Goal: Task Accomplishment & Management: Manage account settings

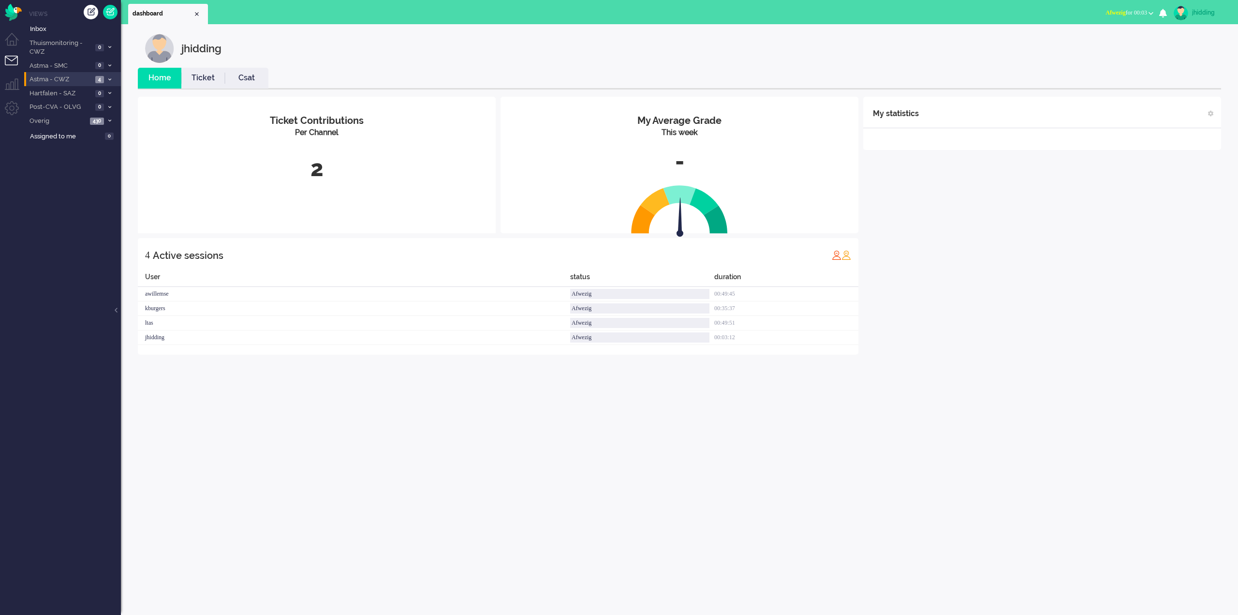
click at [57, 81] on span "Astma - CWZ" at bounding box center [60, 79] width 64 height 9
click at [59, 97] on span "Open - Nieuw FO" at bounding box center [70, 95] width 64 height 9
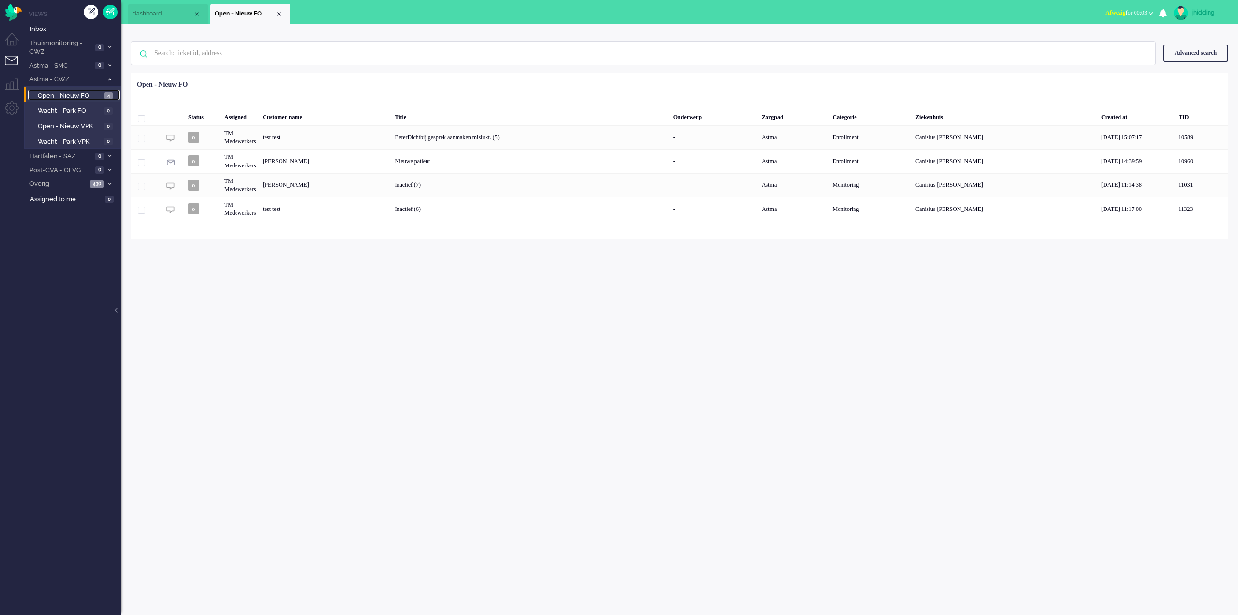
click at [84, 97] on span "Open - Nieuw FO" at bounding box center [70, 95] width 64 height 9
click at [77, 80] on span "Astma - CWZ" at bounding box center [65, 79] width 75 height 9
click at [263, 308] on div "jhidding Home Ticket Csat My Average Grade This week - Ticket Contributions Per…" at bounding box center [679, 319] width 1117 height 590
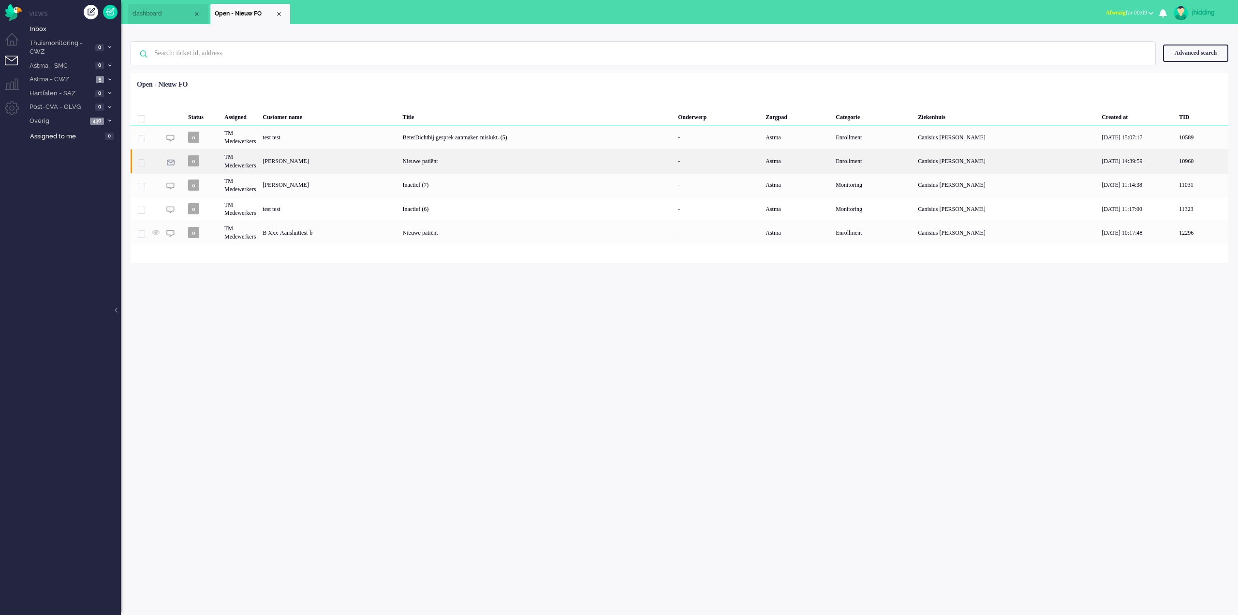
click at [476, 157] on div "Nieuwe patiënt" at bounding box center [536, 161] width 275 height 24
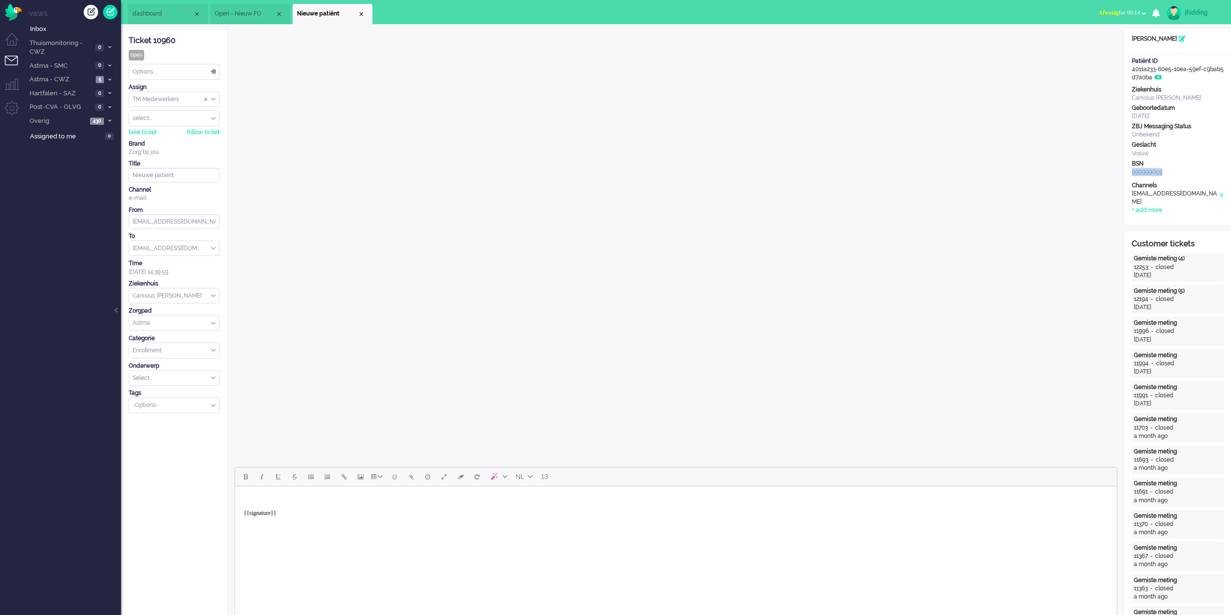
drag, startPoint x: 1133, startPoint y: 171, endPoint x: 1163, endPoint y: 171, distance: 29.5
click at [1163, 171] on div "999999059" at bounding box center [1178, 172] width 92 height 8
copy div "999999059"
click at [231, 9] on li "Open - Nieuw FO" at bounding box center [250, 14] width 80 height 20
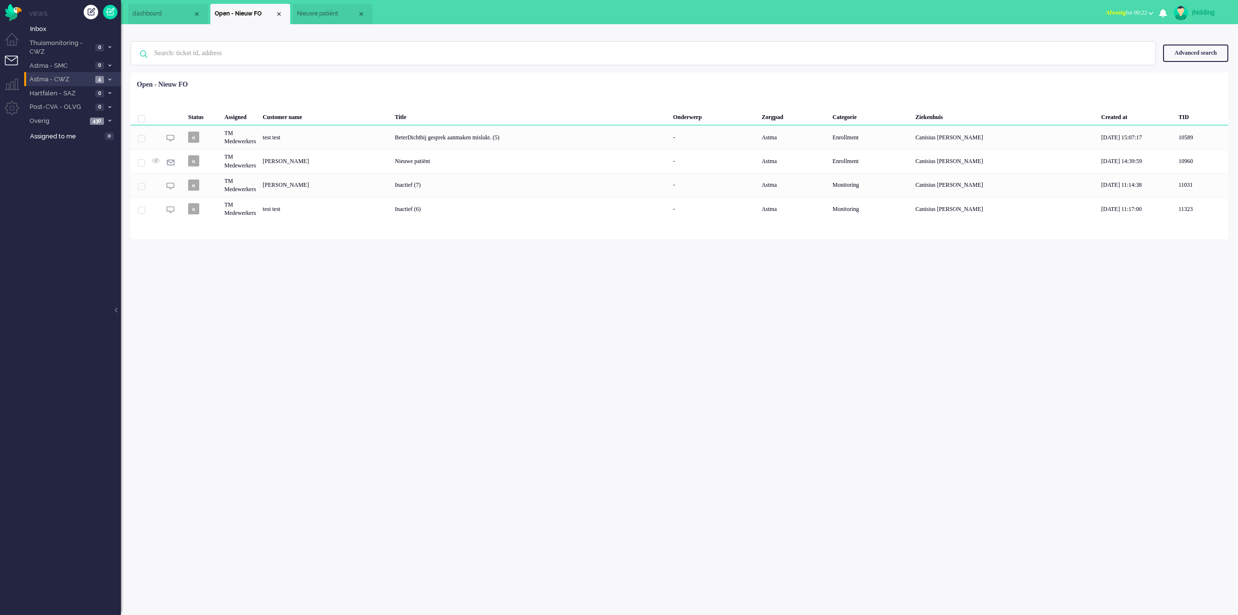
click at [47, 76] on span "Astma - CWZ" at bounding box center [60, 79] width 64 height 9
click at [68, 97] on span "Open - Nieuw FO" at bounding box center [70, 95] width 64 height 9
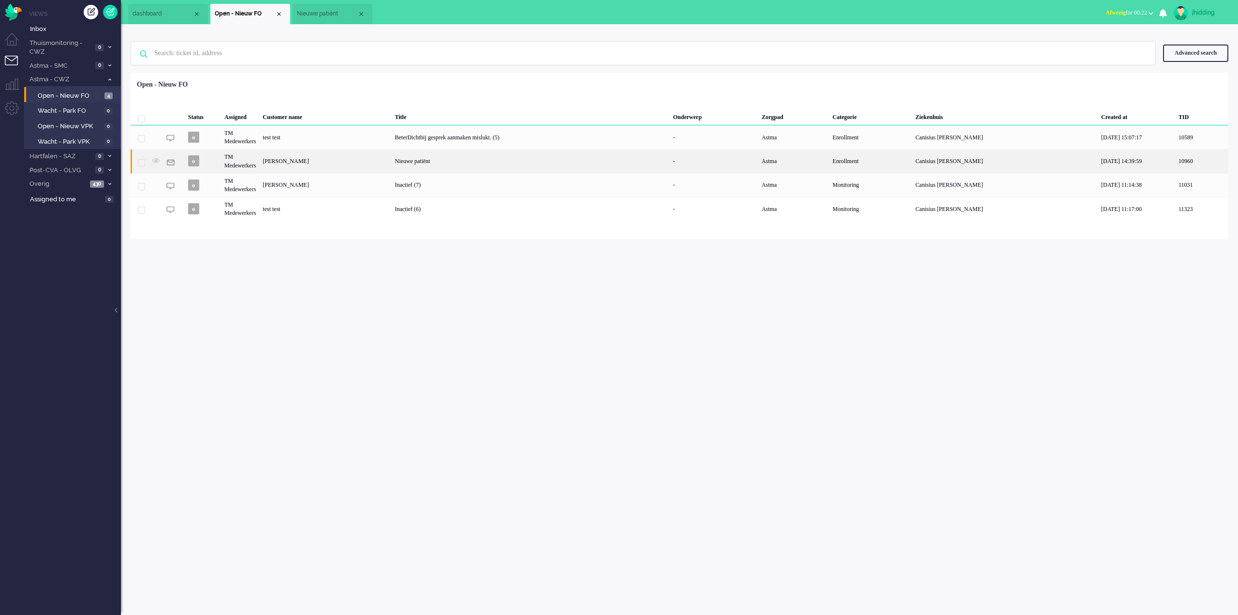
click at [551, 162] on div "Nieuwe patiënt" at bounding box center [530, 161] width 278 height 24
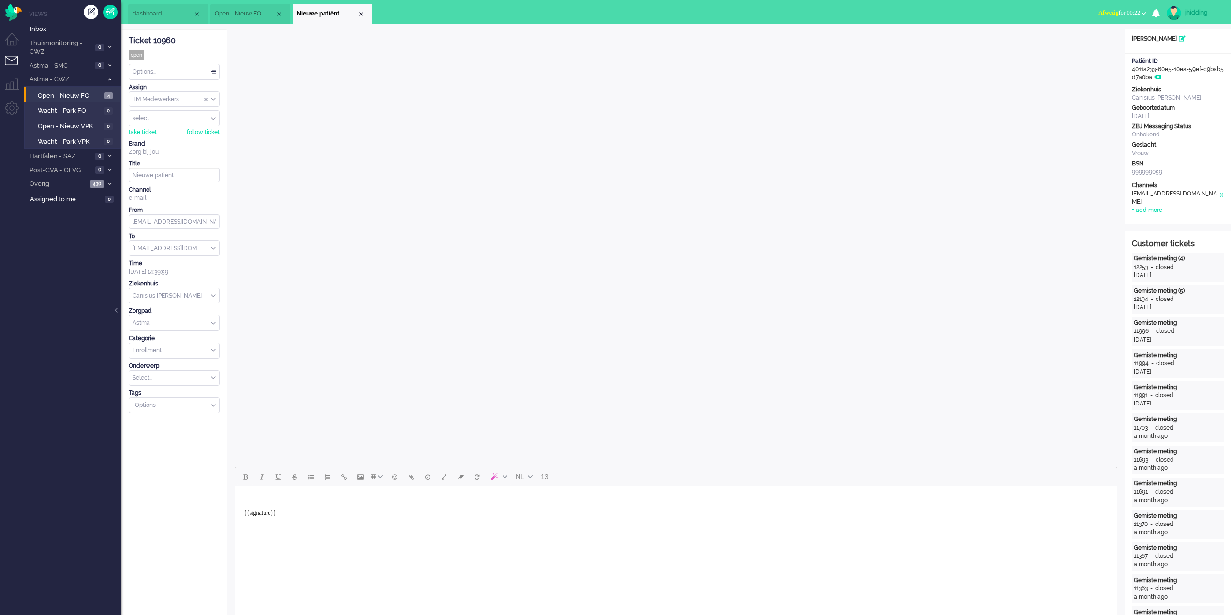
click at [243, 15] on span "Open - Nieuw FO" at bounding box center [245, 14] width 60 height 8
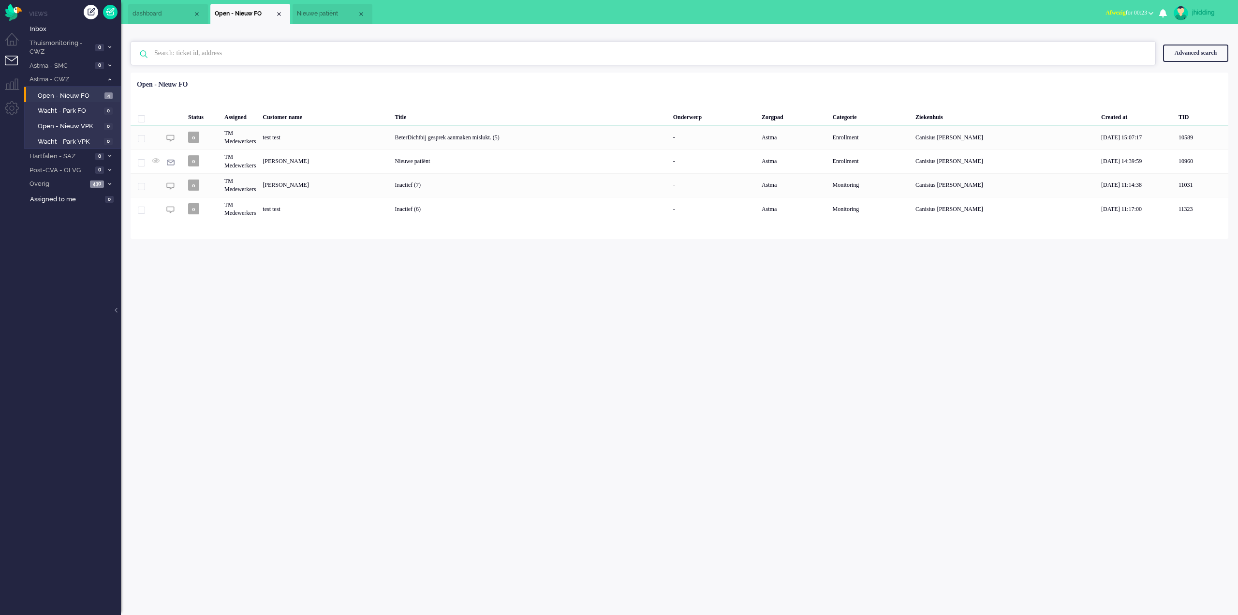
click at [225, 53] on input "text" at bounding box center [644, 53] width 995 height 23
click at [60, 29] on span "Inbox" at bounding box center [75, 29] width 91 height 9
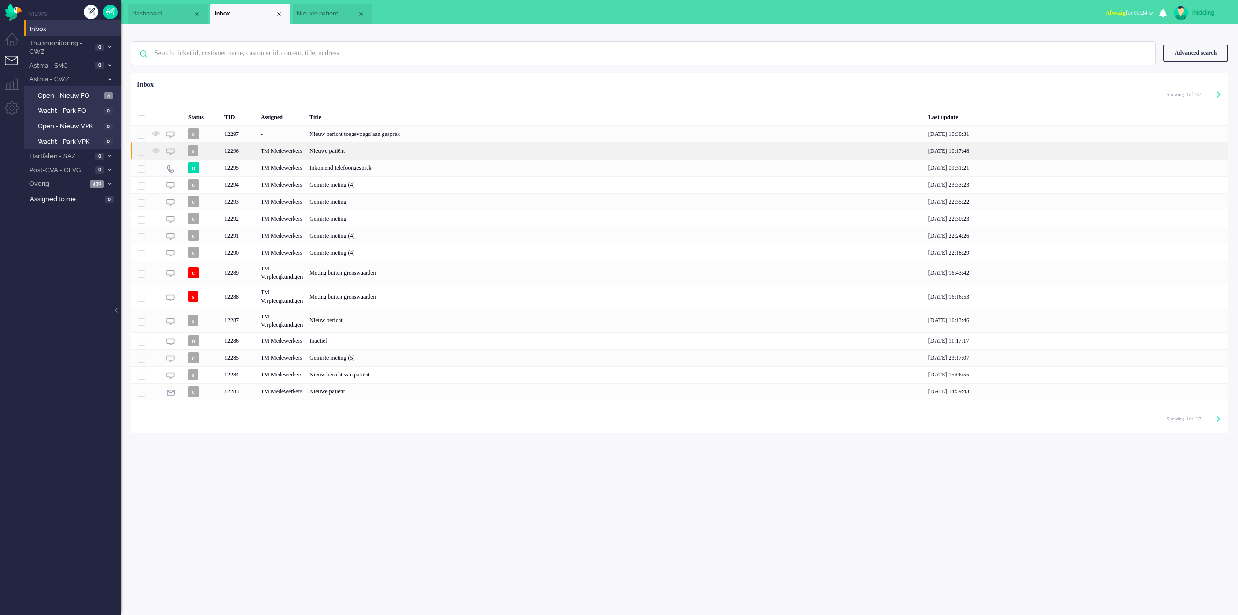
click at [361, 148] on div "Nieuwe patiënt" at bounding box center [615, 150] width 619 height 17
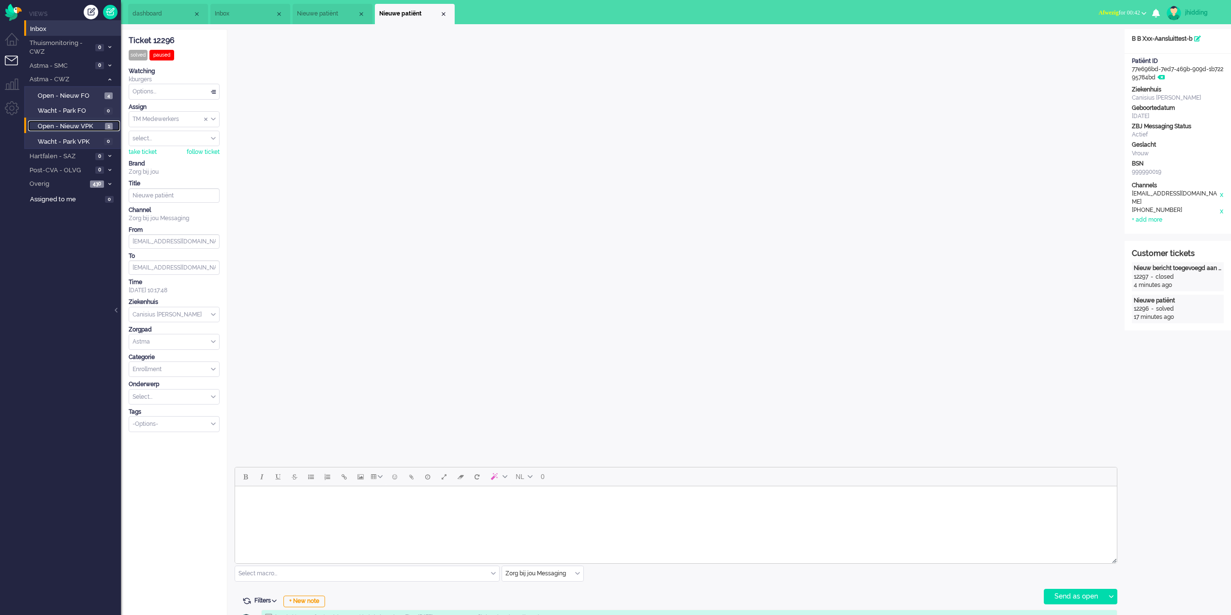
click at [69, 129] on span "Open - Nieuw VPK" at bounding box center [70, 126] width 65 height 9
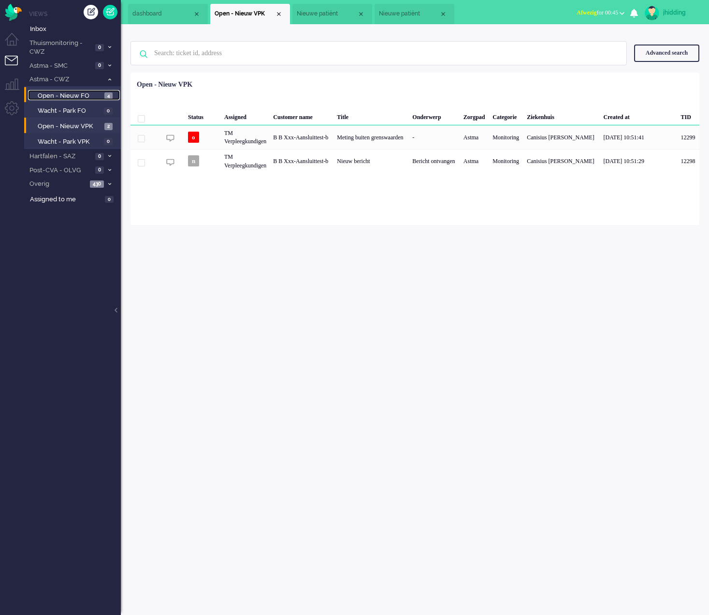
click at [78, 94] on span "Open - Nieuw FO" at bounding box center [70, 95] width 64 height 9
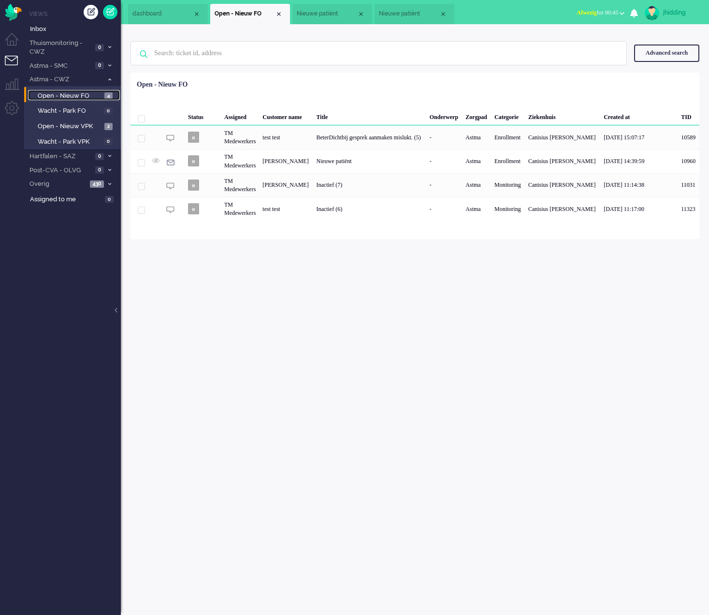
click at [75, 94] on span "Open - Nieuw FO" at bounding box center [70, 95] width 64 height 9
click at [71, 127] on span "Open - Nieuw VPK" at bounding box center [70, 126] width 64 height 9
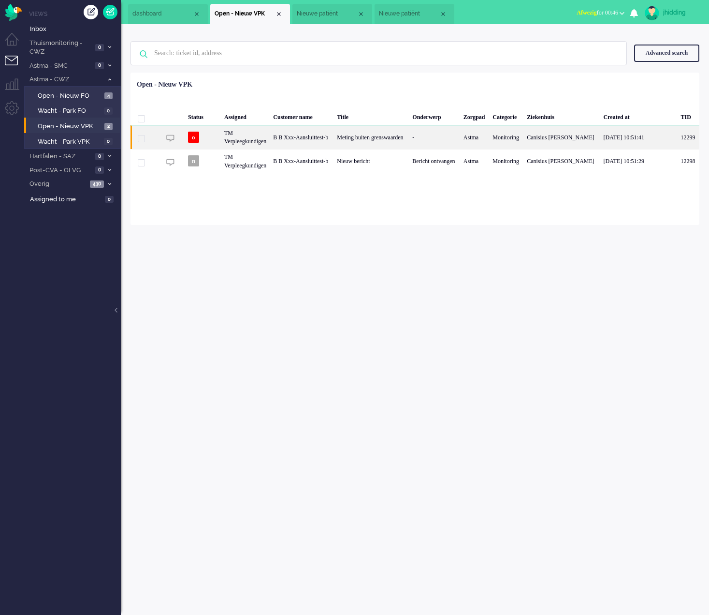
click at [328, 134] on div "B B Xxx-Aansluittest-b" at bounding box center [302, 137] width 64 height 24
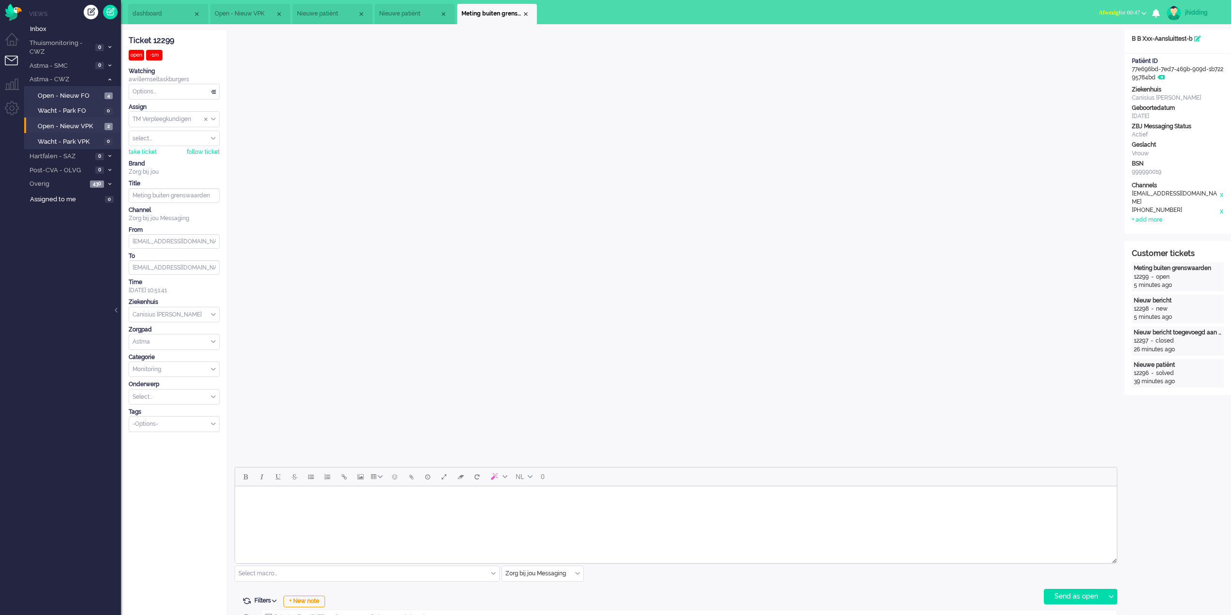
click at [235, 186] on iframe at bounding box center [676, 246] width 883 height 435
click at [59, 94] on span "Open - Nieuw FO" at bounding box center [70, 95] width 64 height 9
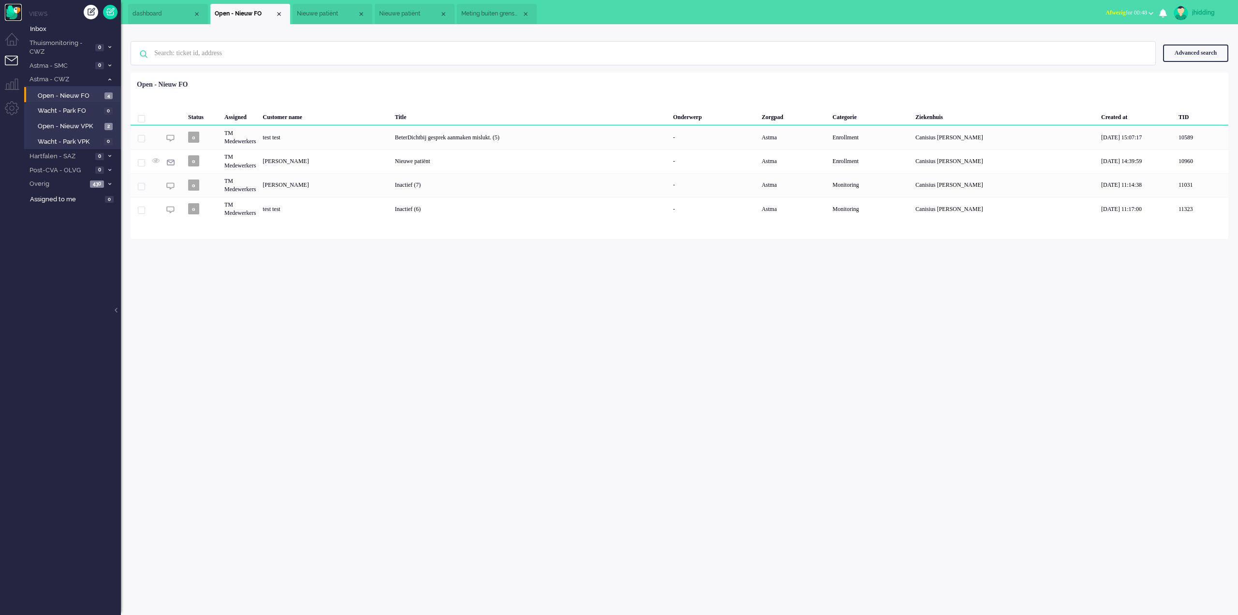
click at [13, 13] on img "Omnidesk" at bounding box center [13, 12] width 17 height 17
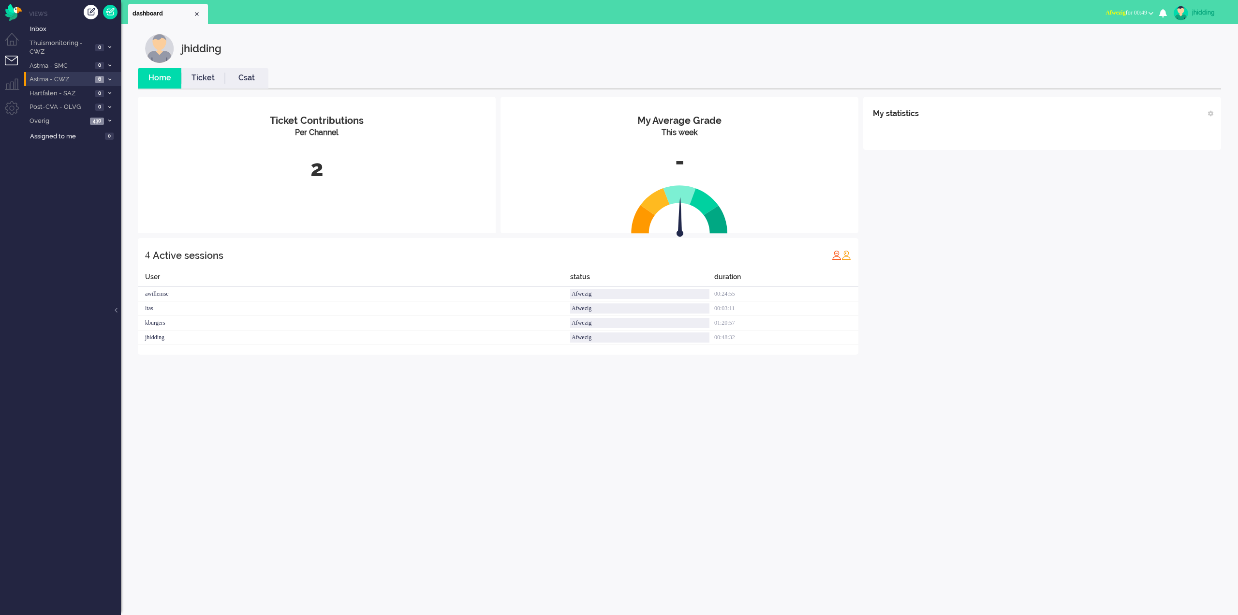
click at [72, 80] on span "Astma - CWZ" at bounding box center [60, 79] width 64 height 9
click at [73, 92] on span "Open - Nieuw FO" at bounding box center [70, 95] width 64 height 9
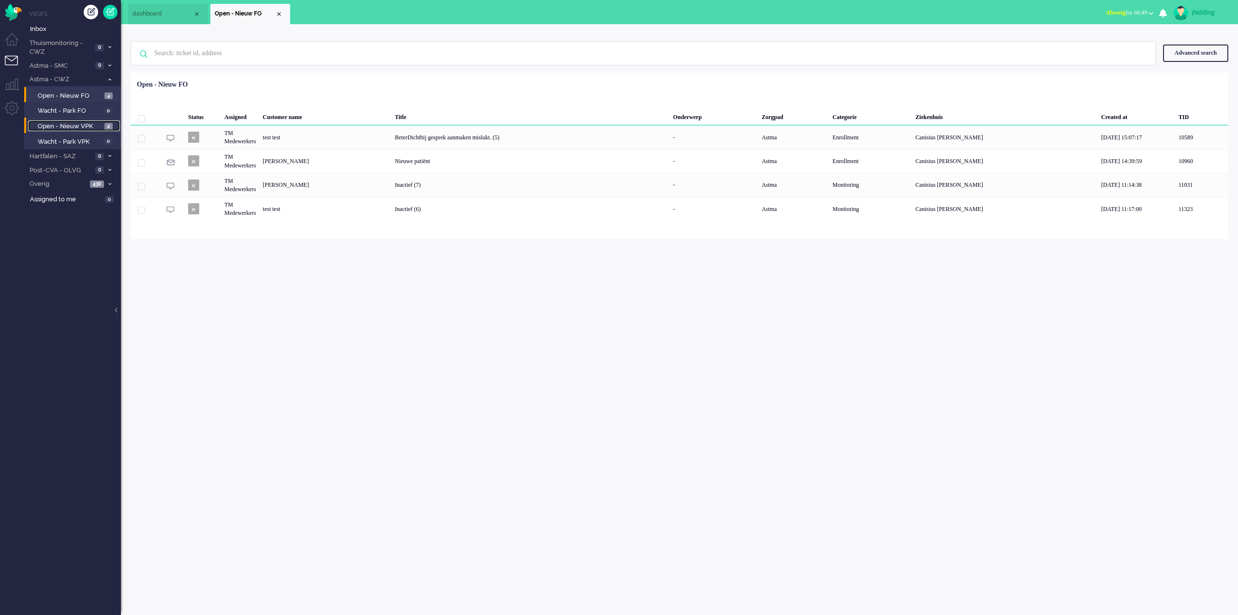
click at [81, 126] on span "Open - Nieuw VPK" at bounding box center [70, 126] width 64 height 9
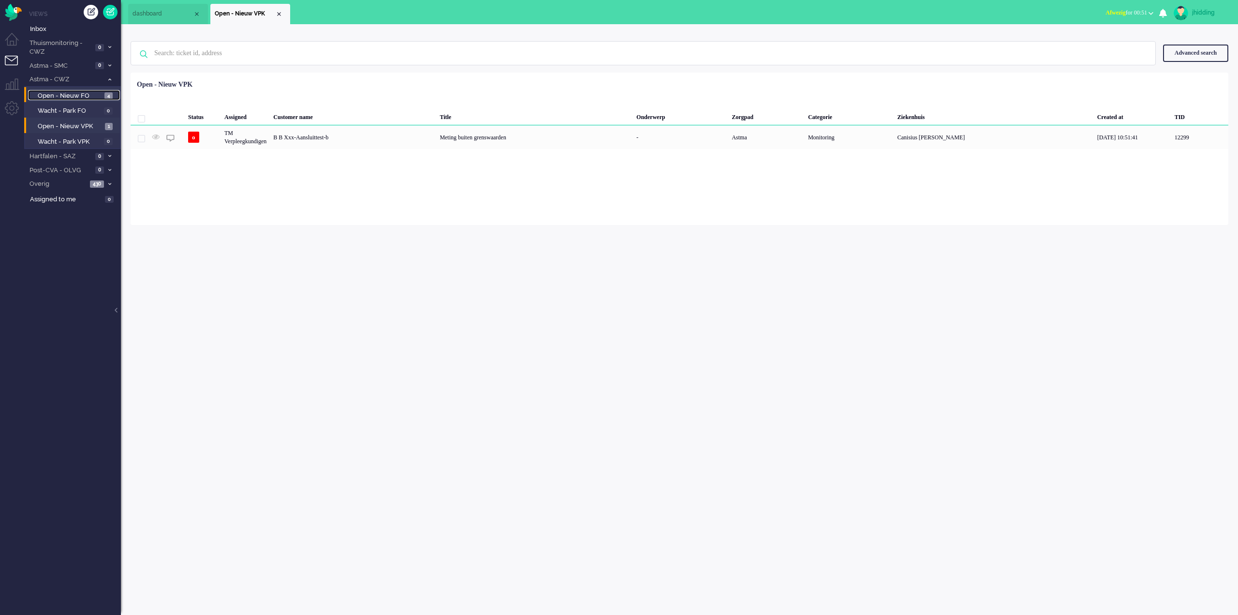
click at [63, 94] on span "Open - Nieuw FO" at bounding box center [70, 95] width 64 height 9
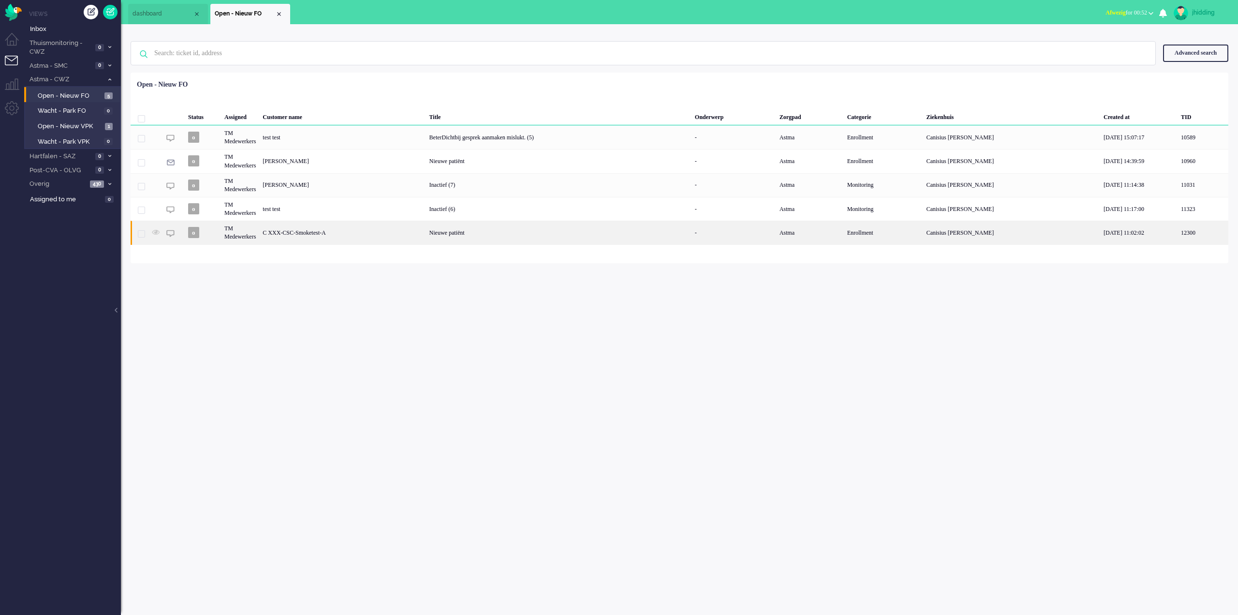
click at [512, 233] on div "Nieuwe patiënt" at bounding box center [558, 233] width 265 height 24
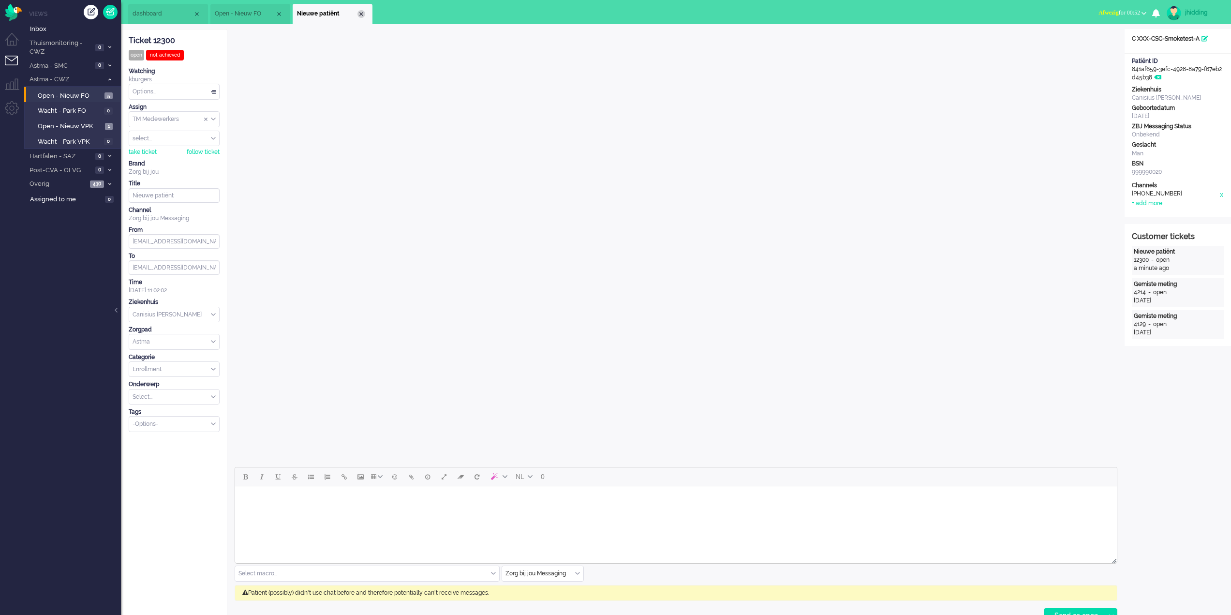
click at [363, 15] on div "Close tab" at bounding box center [361, 14] width 8 height 8
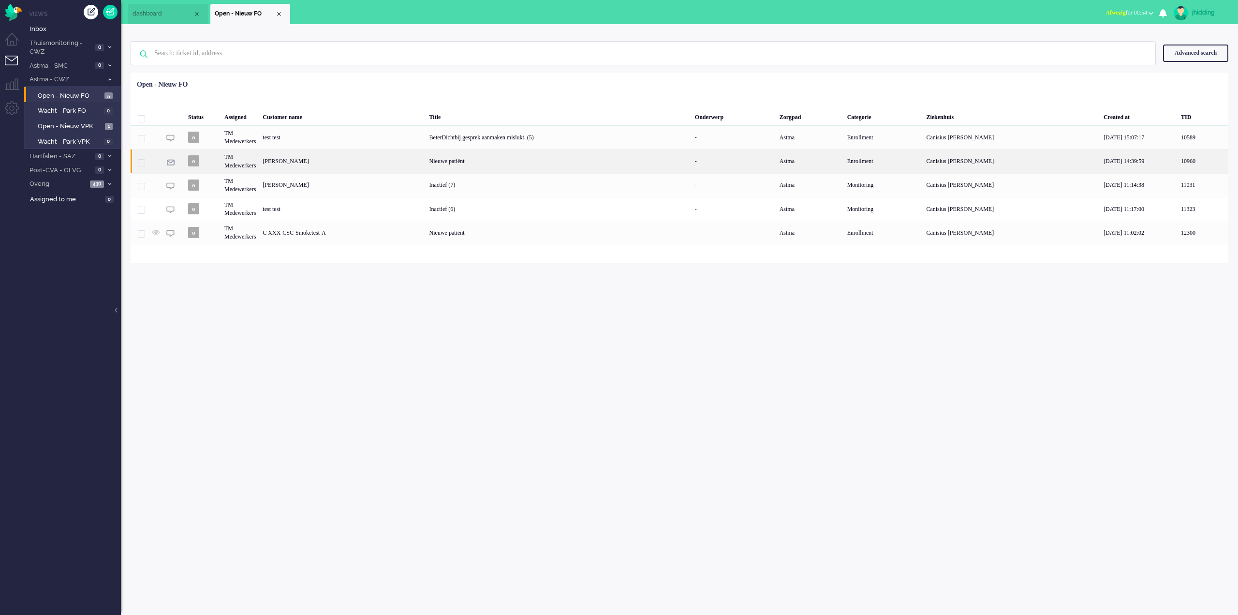
click at [512, 167] on div "Nieuwe patiënt" at bounding box center [558, 161] width 265 height 24
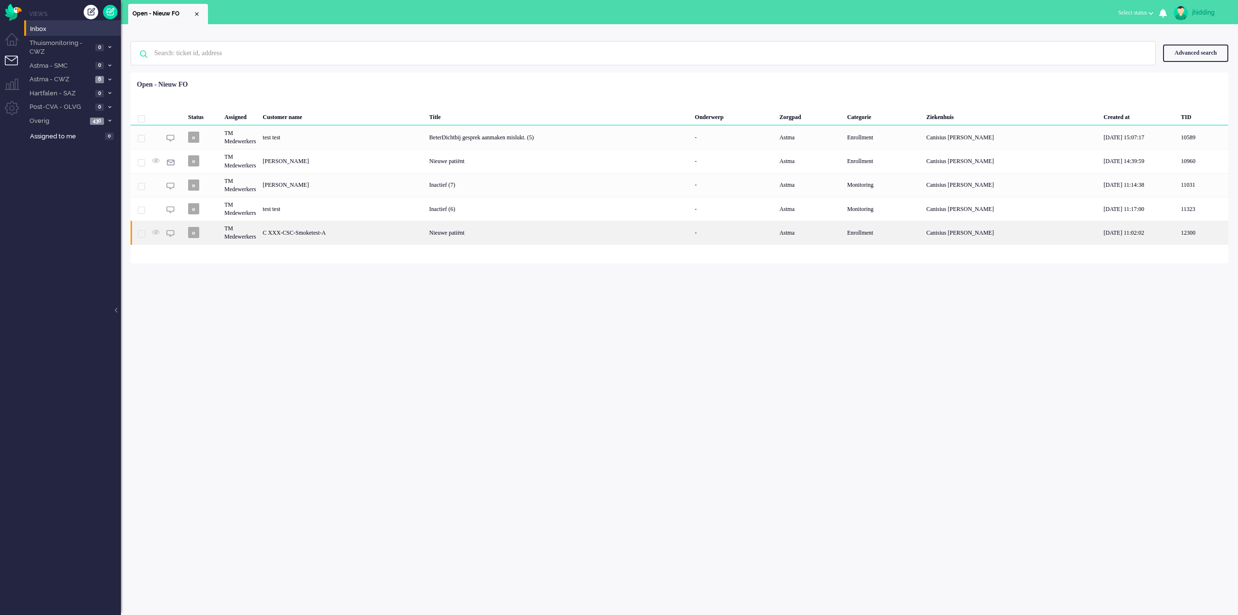
click at [517, 241] on div "Nieuwe patiënt" at bounding box center [558, 233] width 265 height 24
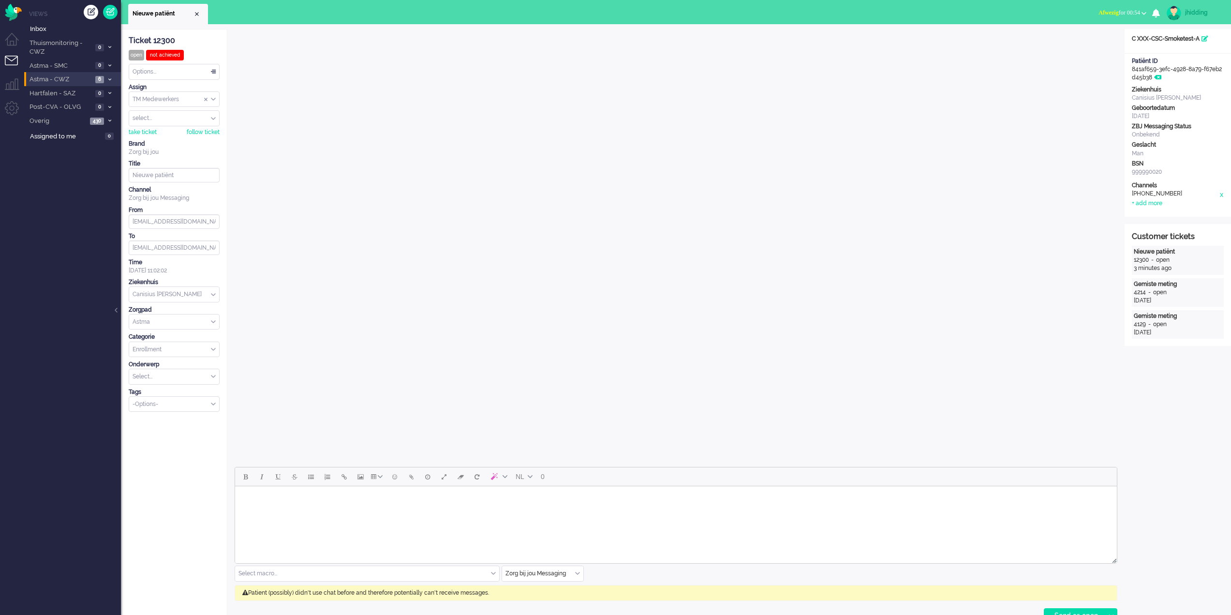
click at [59, 80] on span "Astma - CWZ" at bounding box center [60, 79] width 64 height 9
click at [63, 94] on span "Open - Nieuw FO" at bounding box center [70, 95] width 64 height 9
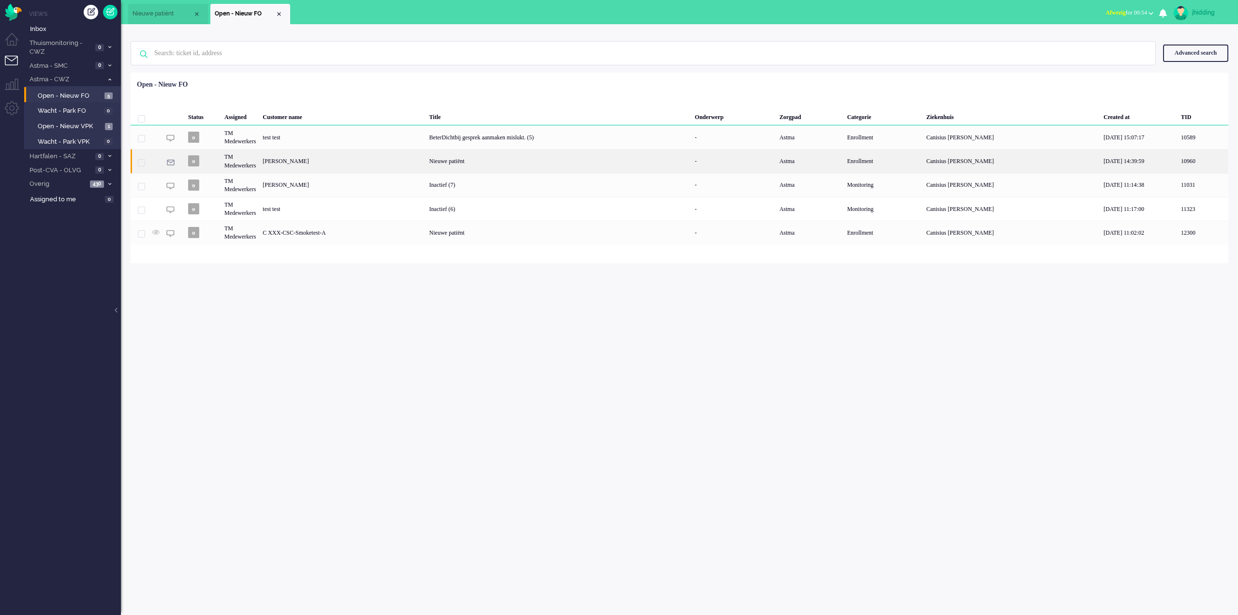
click at [513, 159] on div "Nieuwe patiënt" at bounding box center [558, 161] width 265 height 24
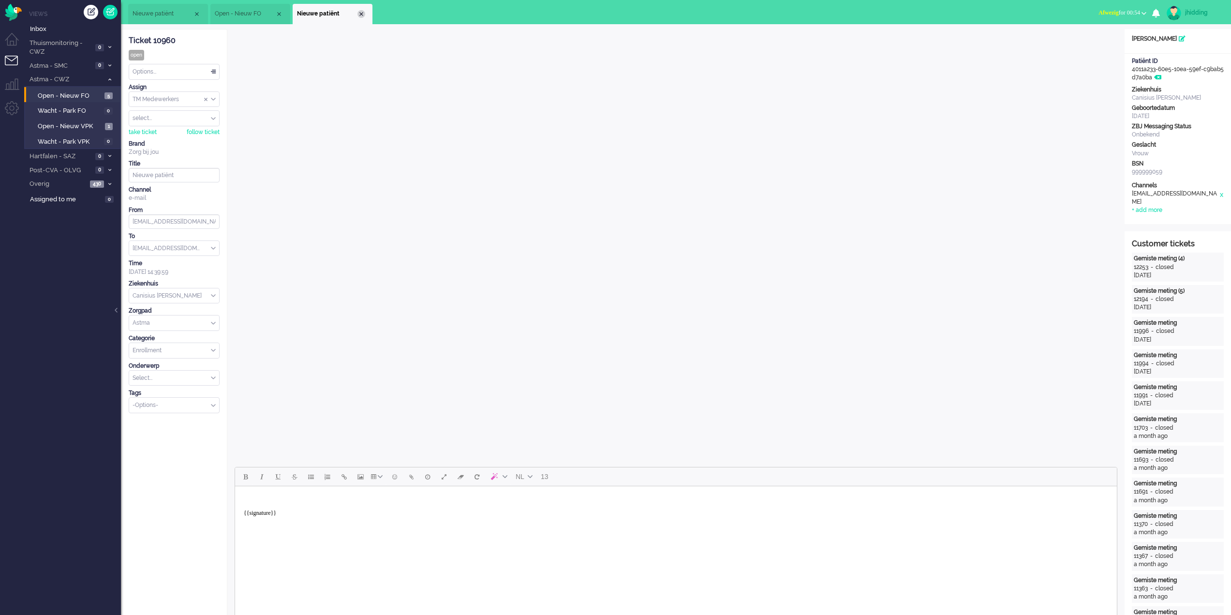
click at [363, 12] on div "Close tab" at bounding box center [361, 14] width 8 height 8
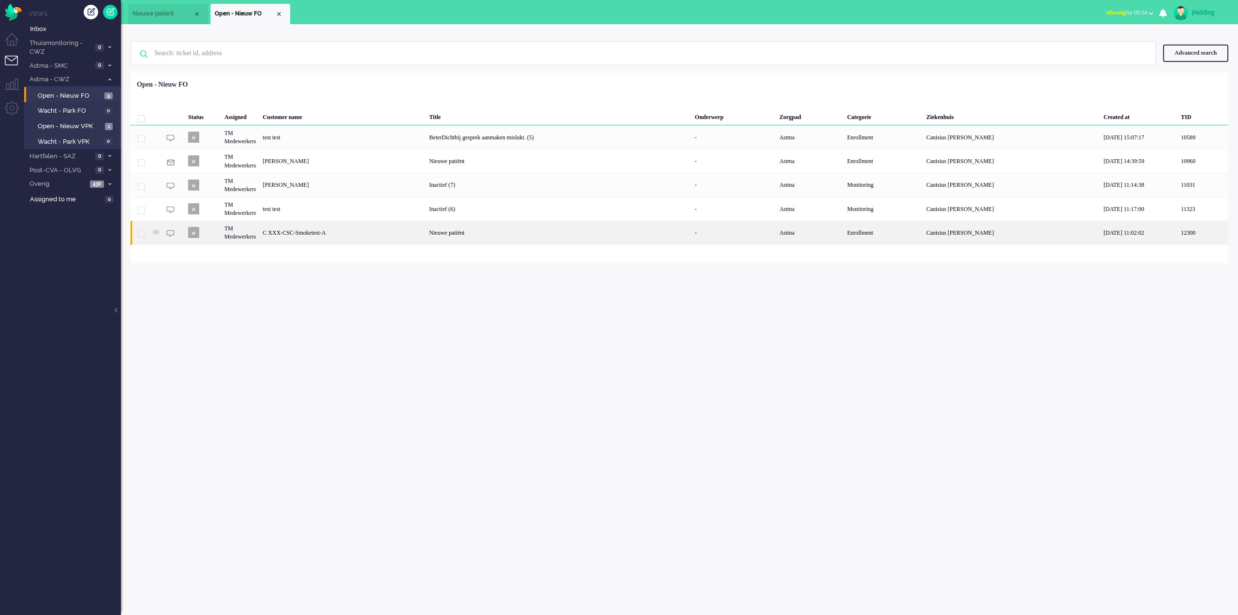
click at [482, 226] on div "Nieuwe patiënt" at bounding box center [558, 233] width 265 height 24
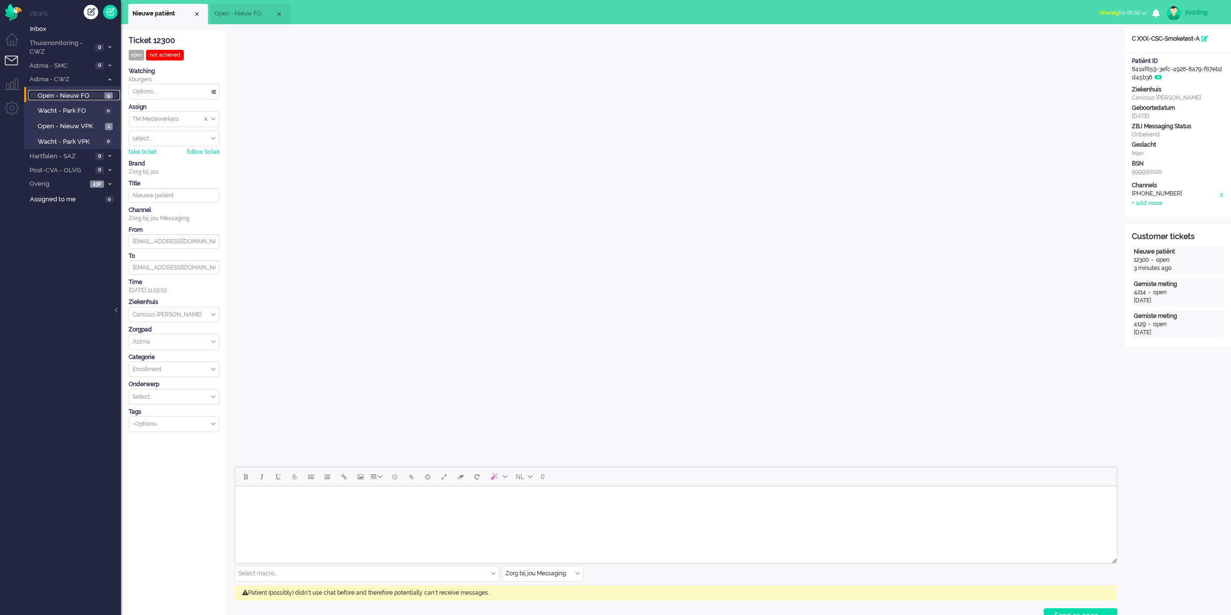
click at [73, 92] on span "Open - Nieuw FO" at bounding box center [70, 95] width 64 height 9
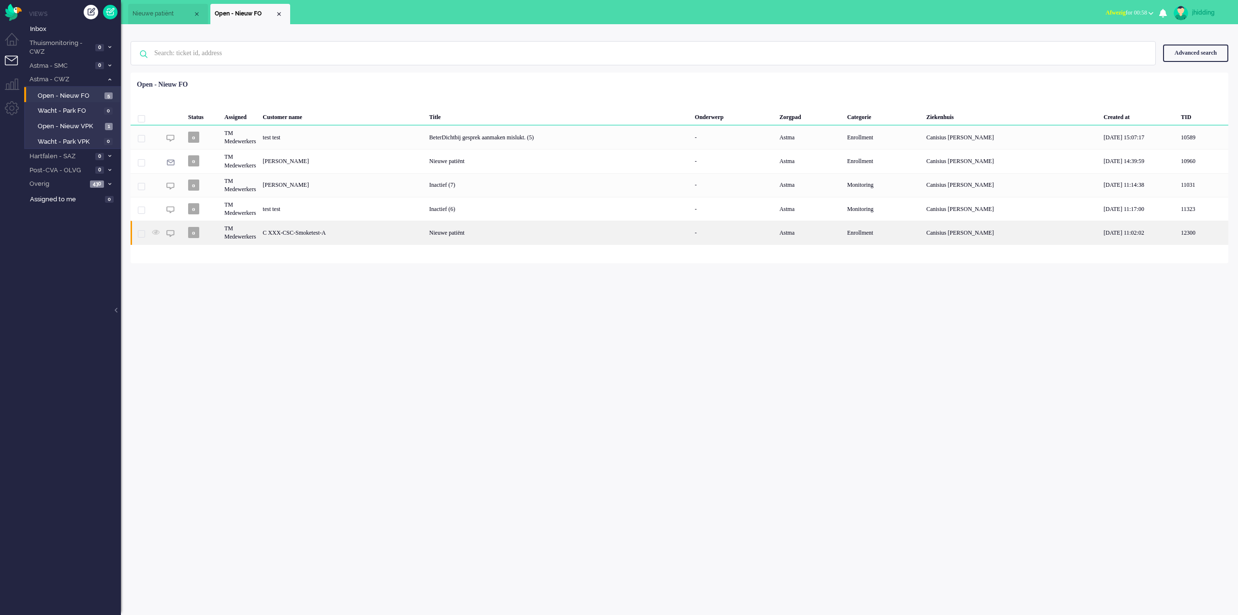
click at [463, 228] on div "Nieuwe patiënt" at bounding box center [558, 233] width 265 height 24
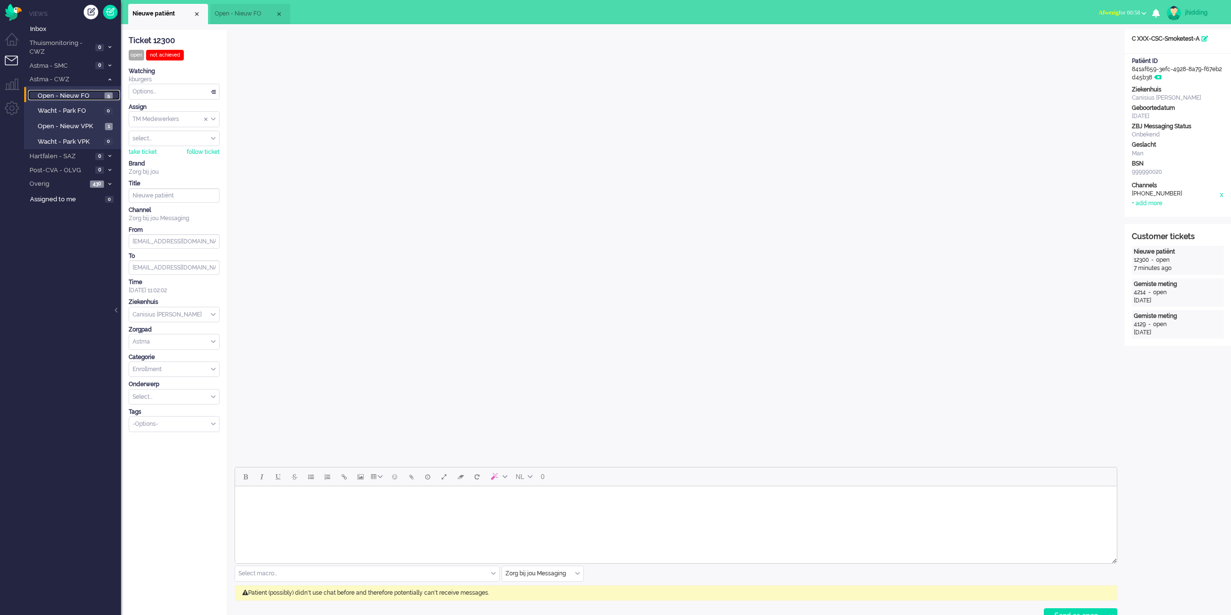
click at [57, 96] on span "Open - Nieuw FO" at bounding box center [70, 95] width 64 height 9
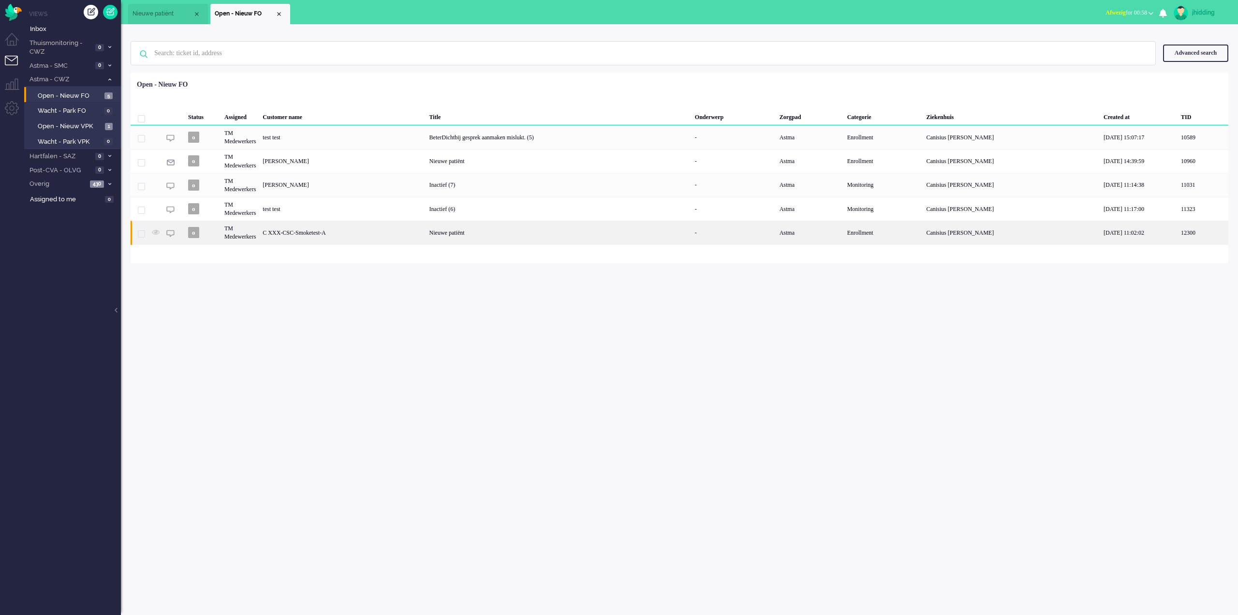
click at [505, 235] on div "Nieuwe patiënt" at bounding box center [558, 233] width 265 height 24
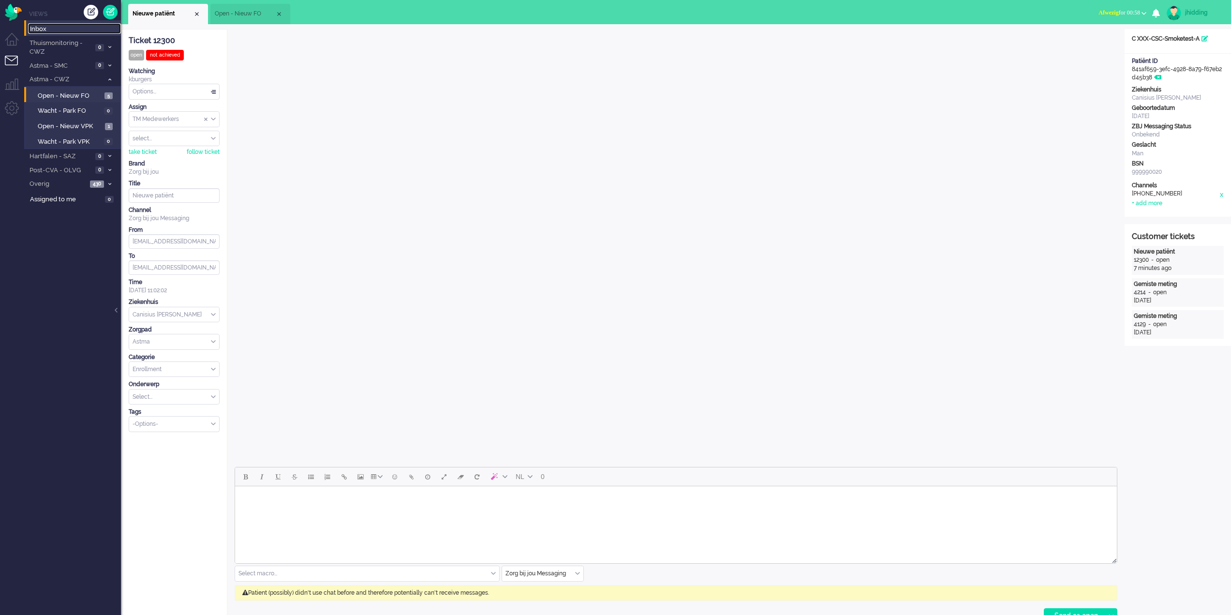
click at [37, 29] on span "Inbox" at bounding box center [75, 29] width 91 height 9
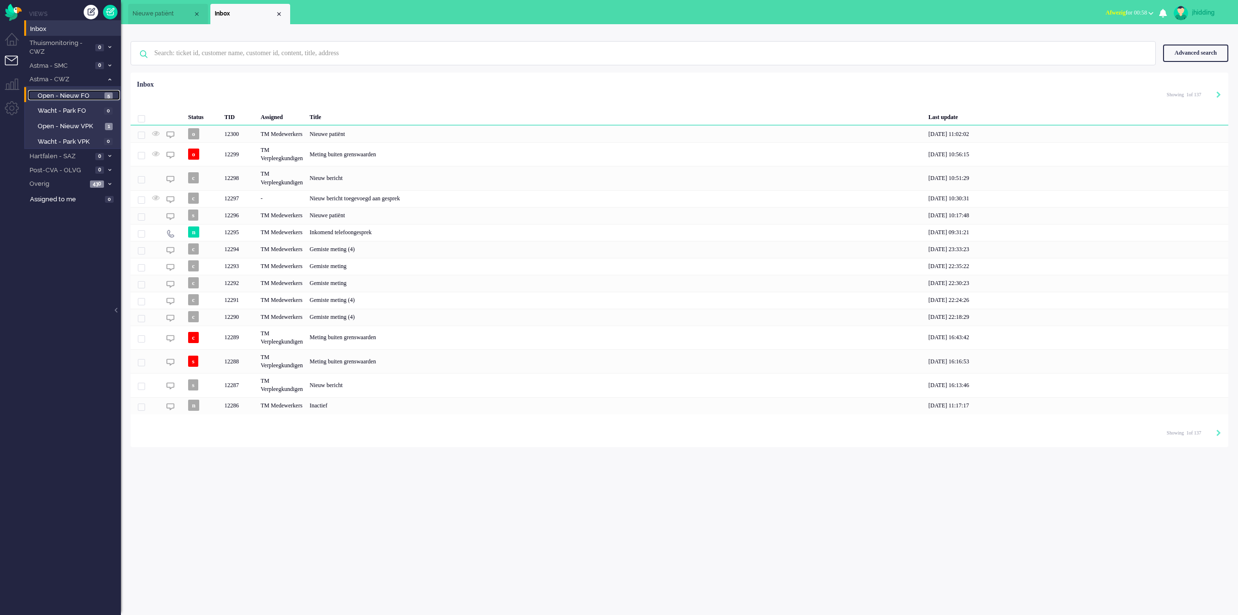
click at [74, 92] on span "Open - Nieuw FO" at bounding box center [70, 95] width 64 height 9
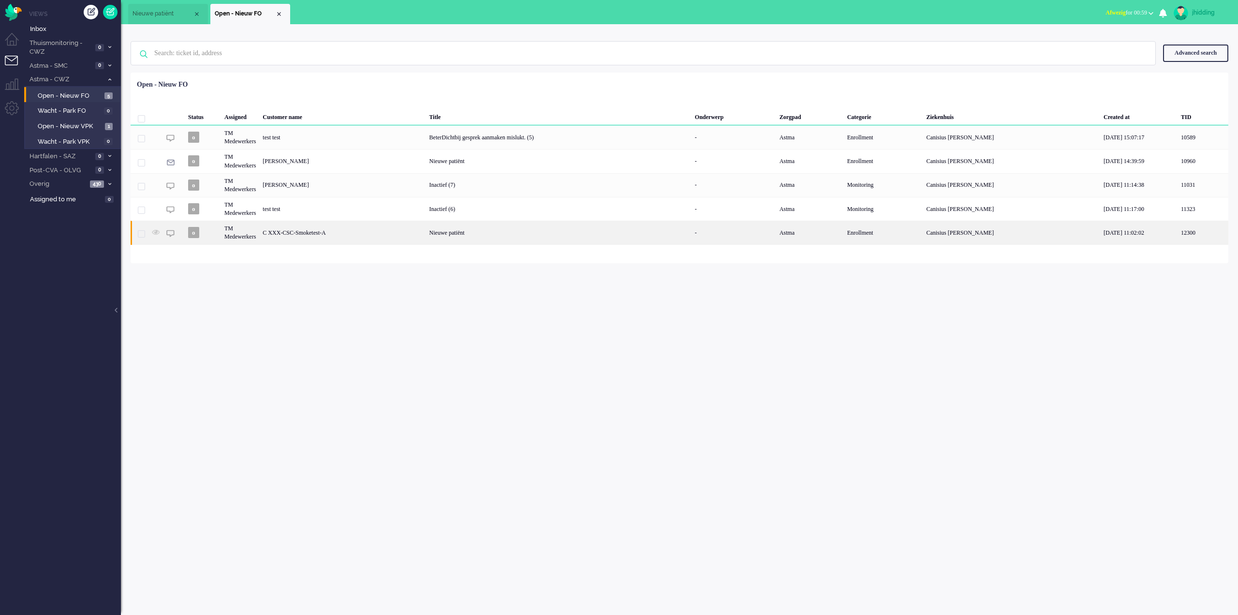
click at [454, 224] on div "Nieuwe patiënt" at bounding box center [558, 233] width 265 height 24
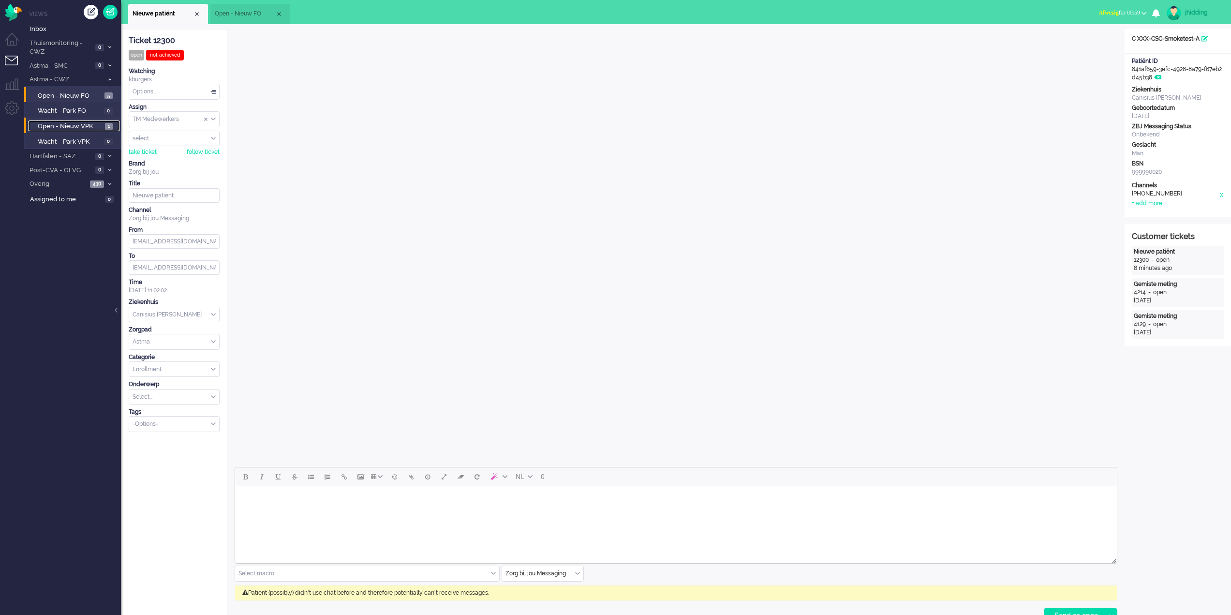
click at [70, 124] on span "Open - Nieuw VPK" at bounding box center [70, 126] width 65 height 9
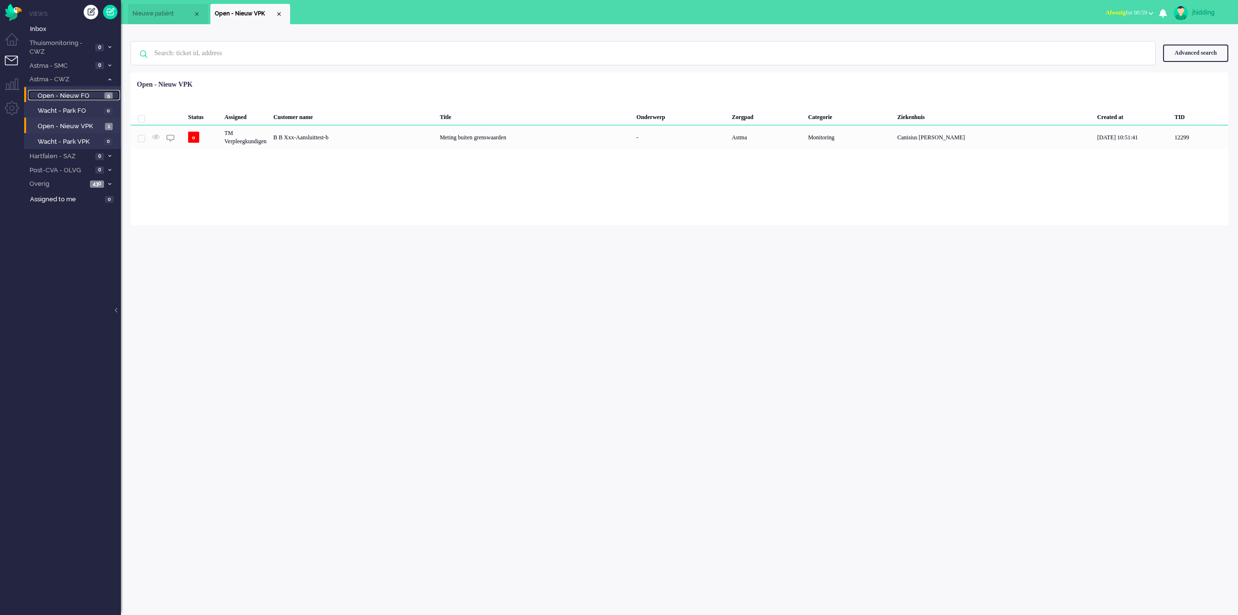
click at [60, 97] on span "Open - Nieuw FO" at bounding box center [70, 95] width 64 height 9
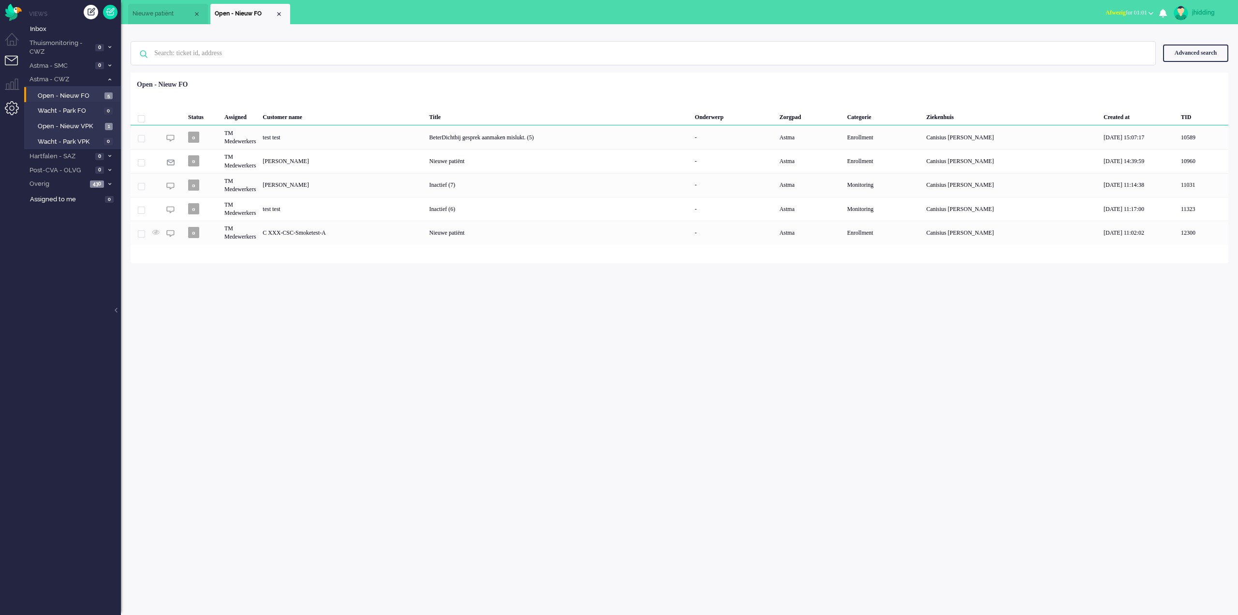
click at [10, 105] on li "Admin menu" at bounding box center [16, 112] width 22 height 22
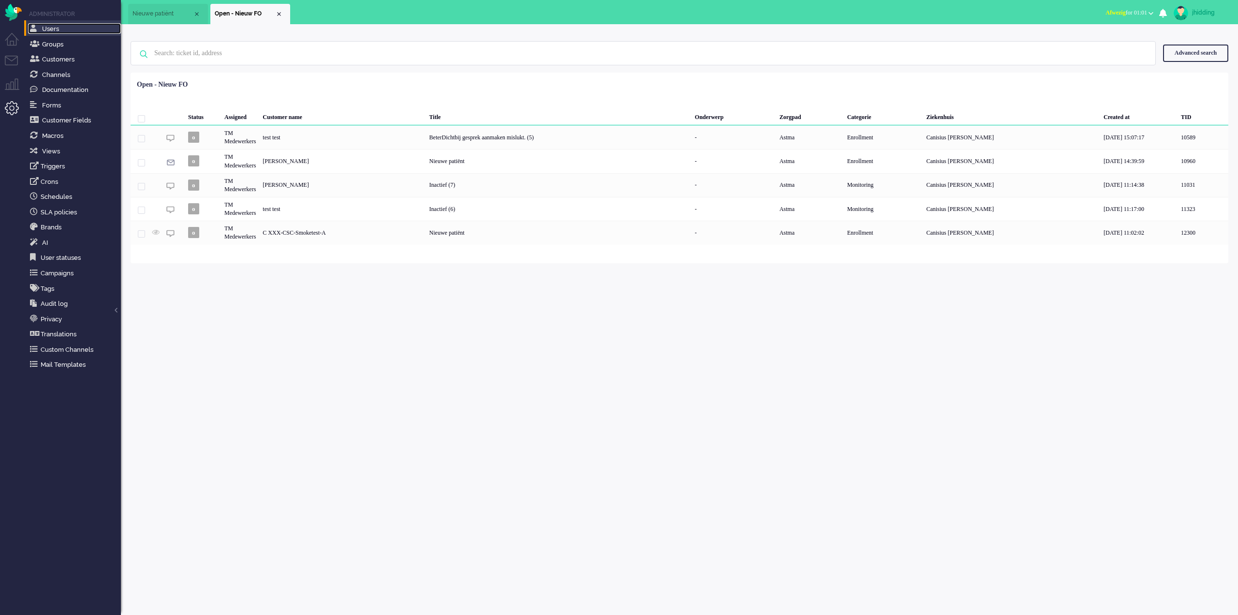
click at [50, 29] on span "Users" at bounding box center [50, 28] width 17 height 7
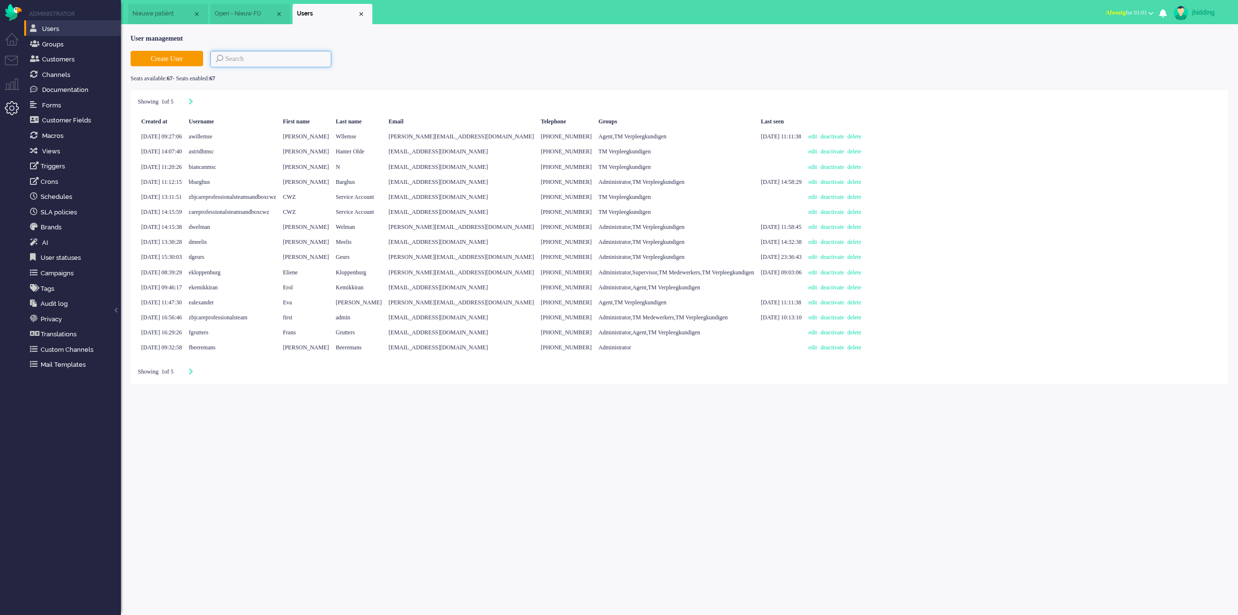
click at [275, 60] on input at bounding box center [270, 59] width 121 height 16
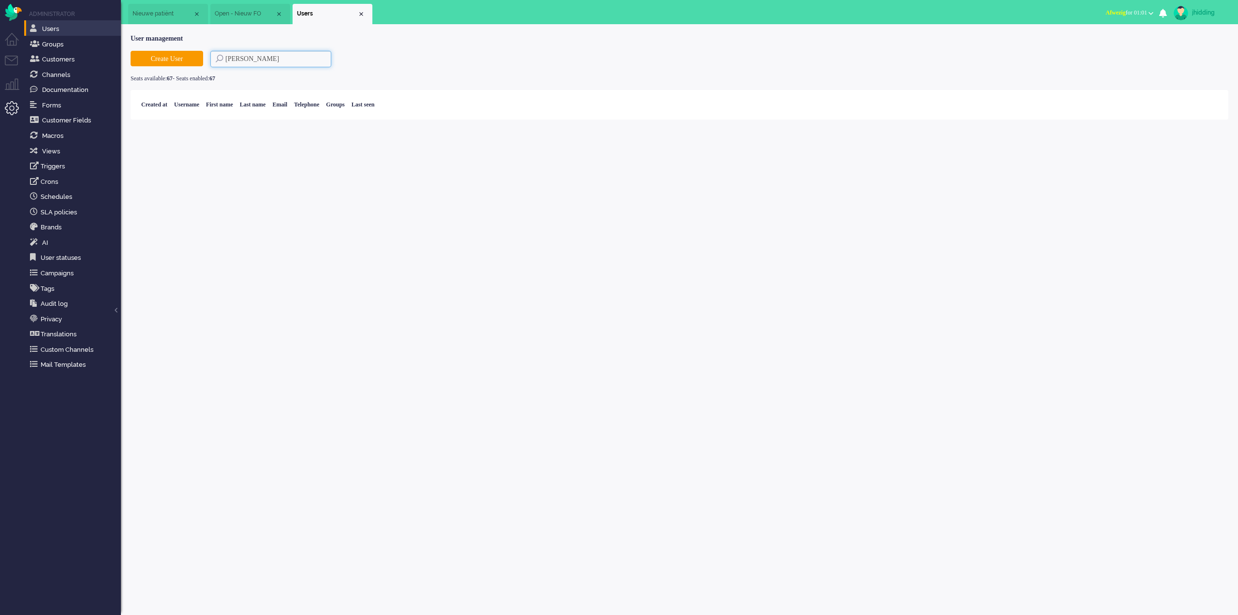
type input "kristie"
click at [198, 54] on div "Create User kristie" at bounding box center [680, 59] width 1098 height 16
type input "burgers"
click at [236, 119] on span "Kirstie" at bounding box center [229, 119] width 16 height 7
click at [585, 119] on link "edit" at bounding box center [579, 119] width 12 height 7
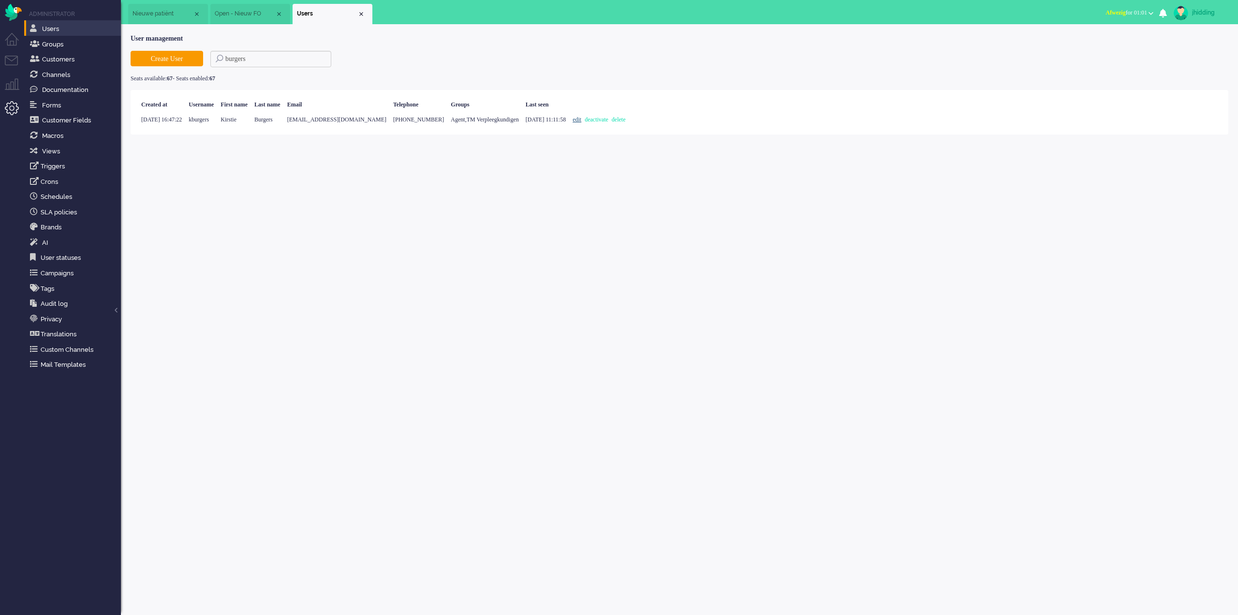
select select
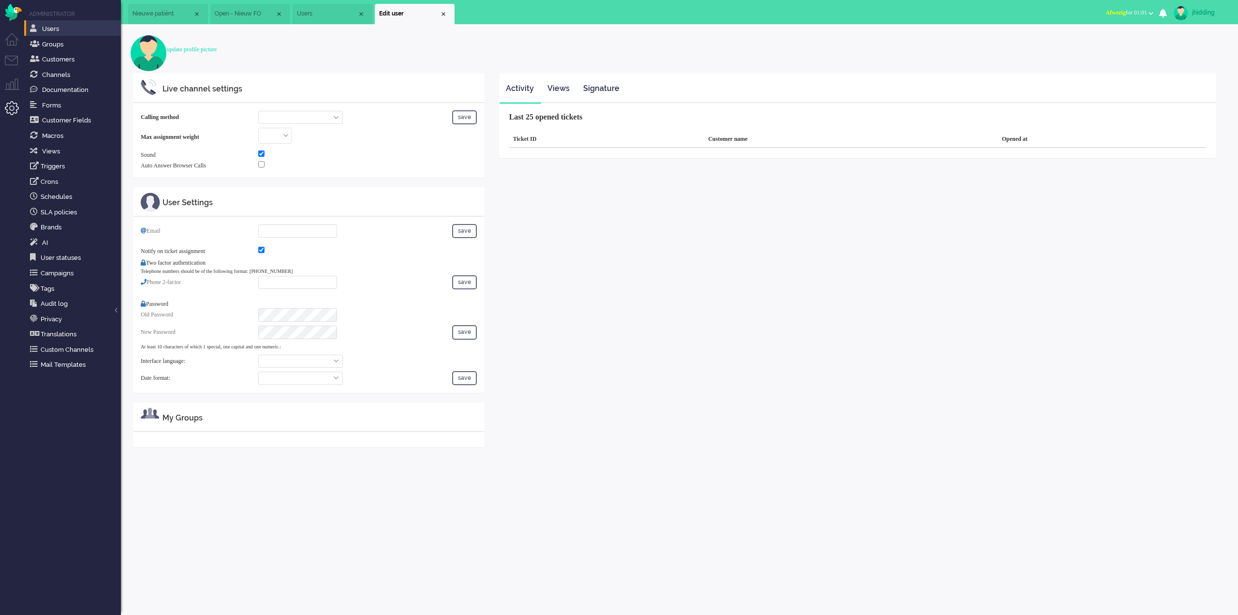
select select "inbound-new"
type input "+31638989763"
checkbox input "true"
type input "k.burgers@zorgbijjou.nl"
checkbox input "true"
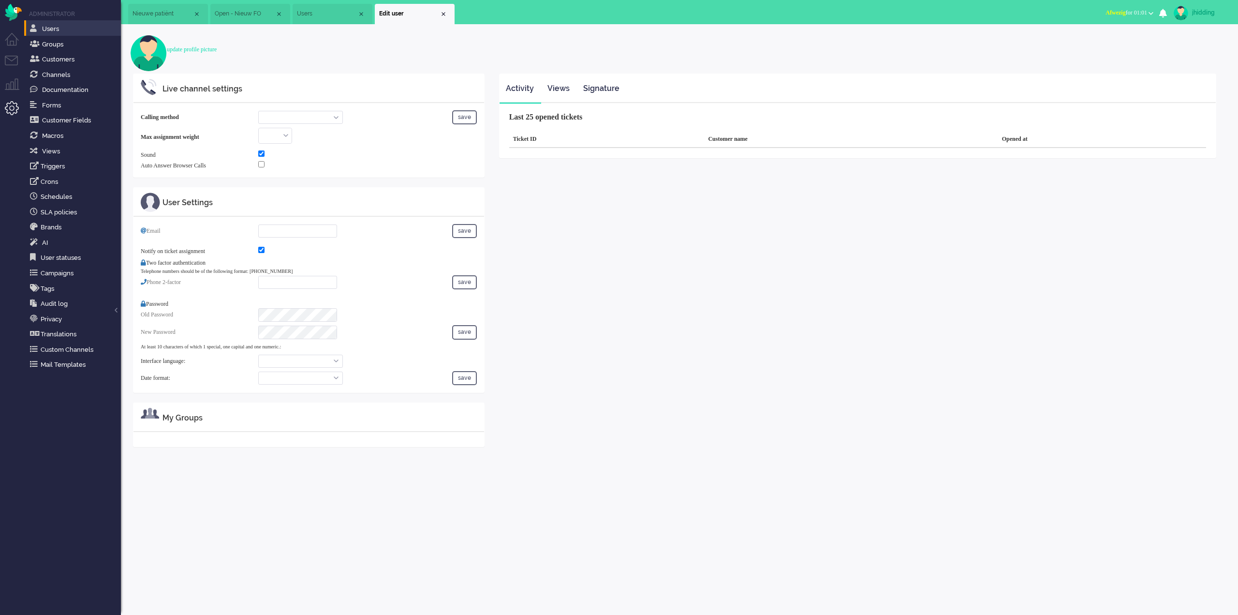
type input "+31612345678"
select select "nl"
select select "nl_NL"
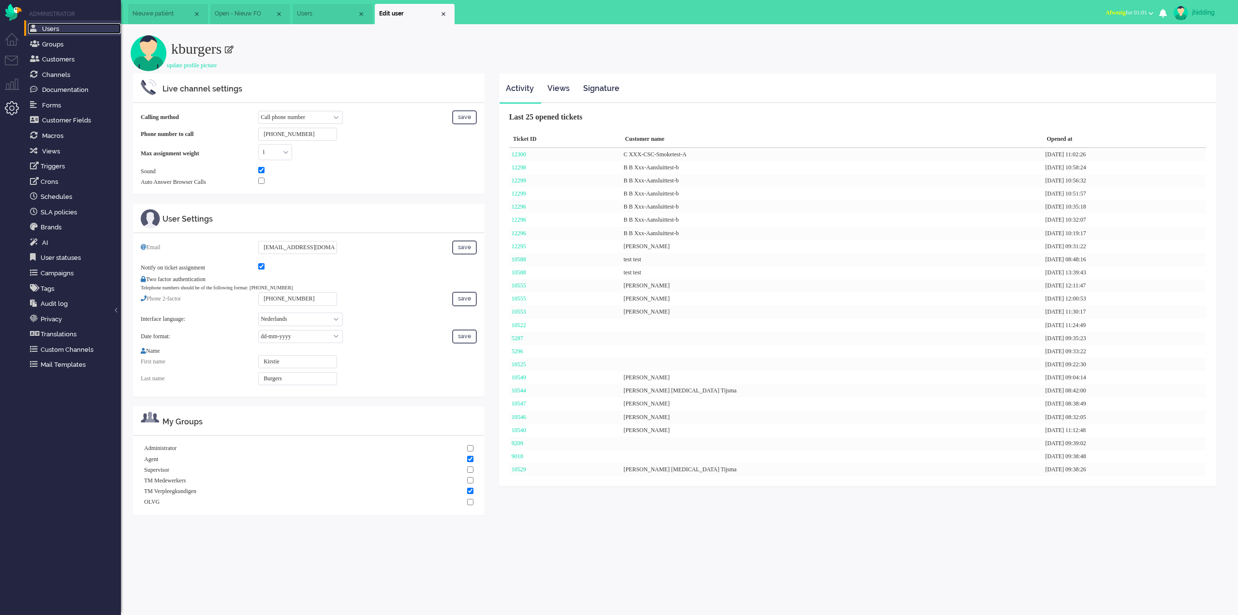
click at [51, 29] on span "Users" at bounding box center [50, 28] width 17 height 7
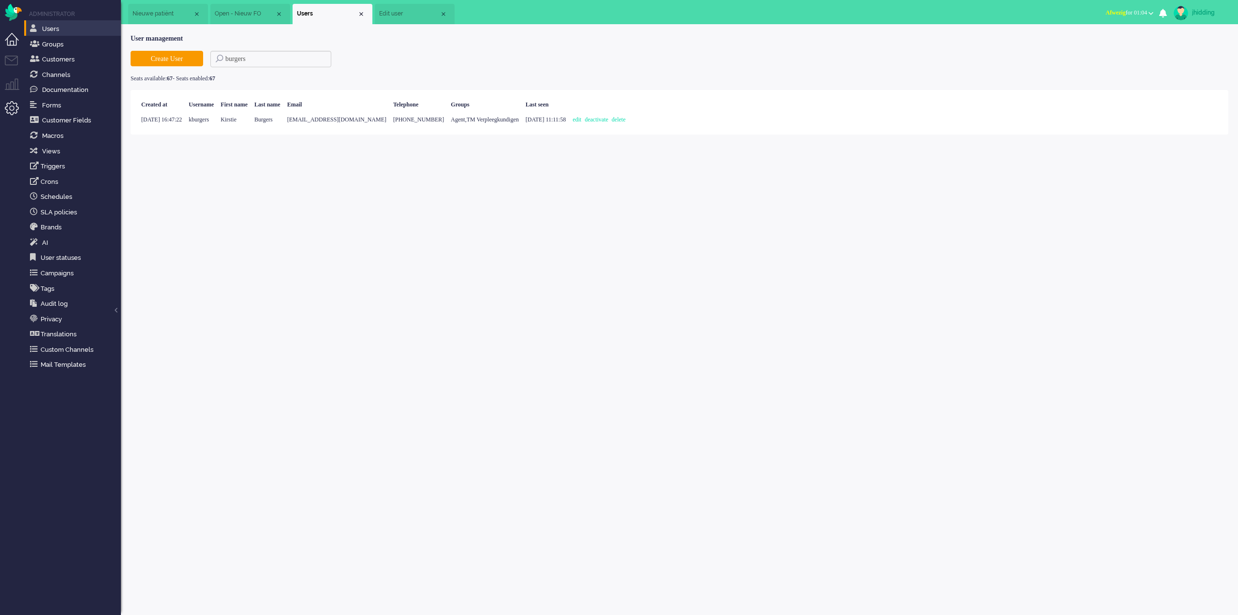
click at [12, 41] on li "Dashboard menu" at bounding box center [16, 44] width 22 height 22
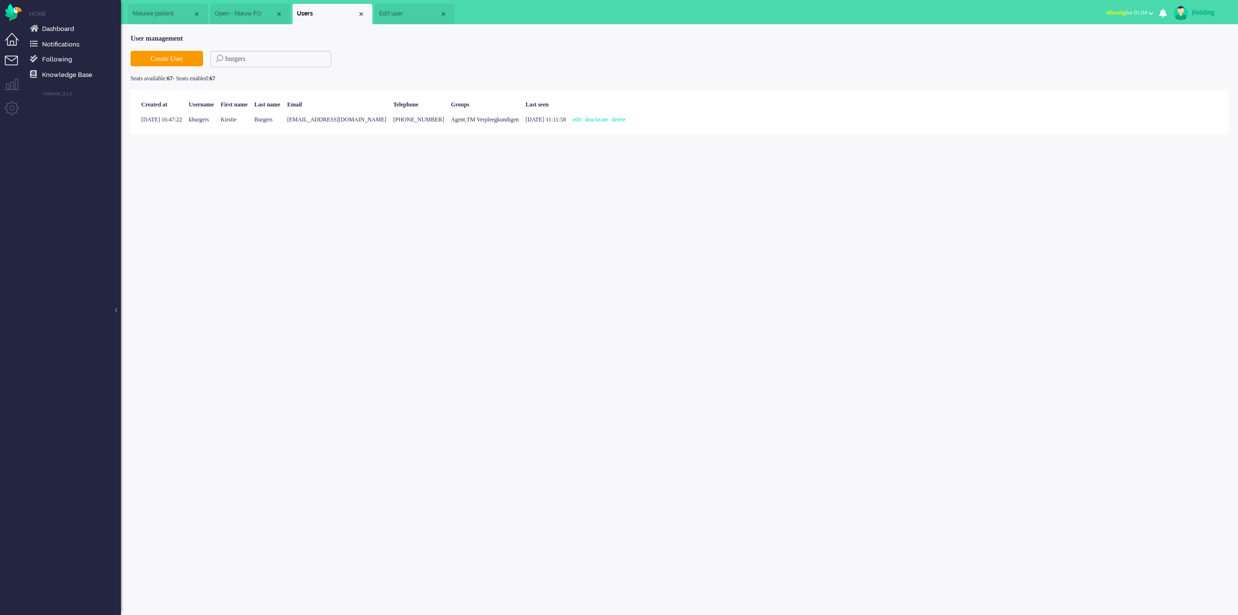
click at [15, 61] on li "Tickets menu" at bounding box center [16, 67] width 22 height 22
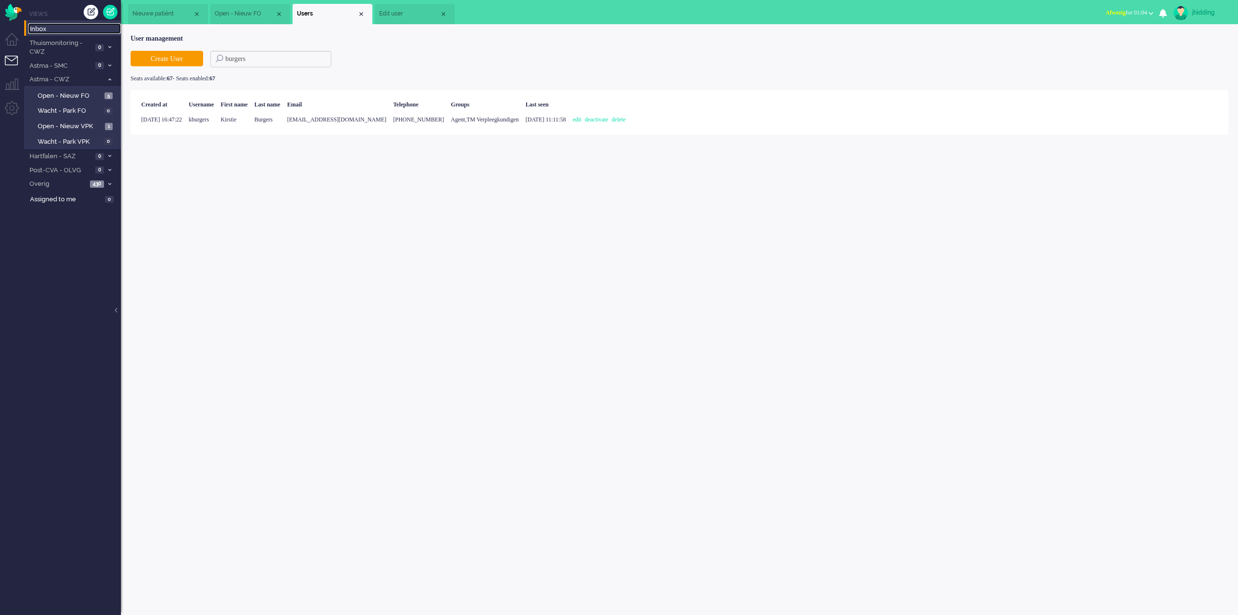
click at [44, 26] on span "Inbox" at bounding box center [75, 29] width 91 height 9
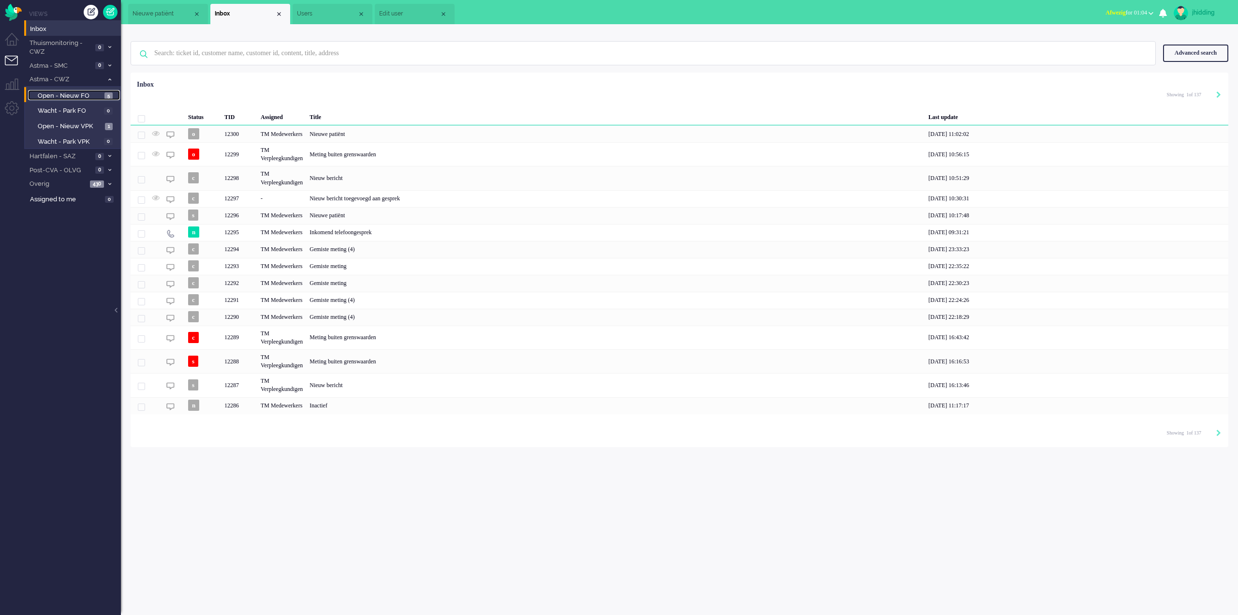
click at [80, 97] on span "Open - Nieuw FO" at bounding box center [70, 95] width 64 height 9
